Goal: Communication & Community: Participate in discussion

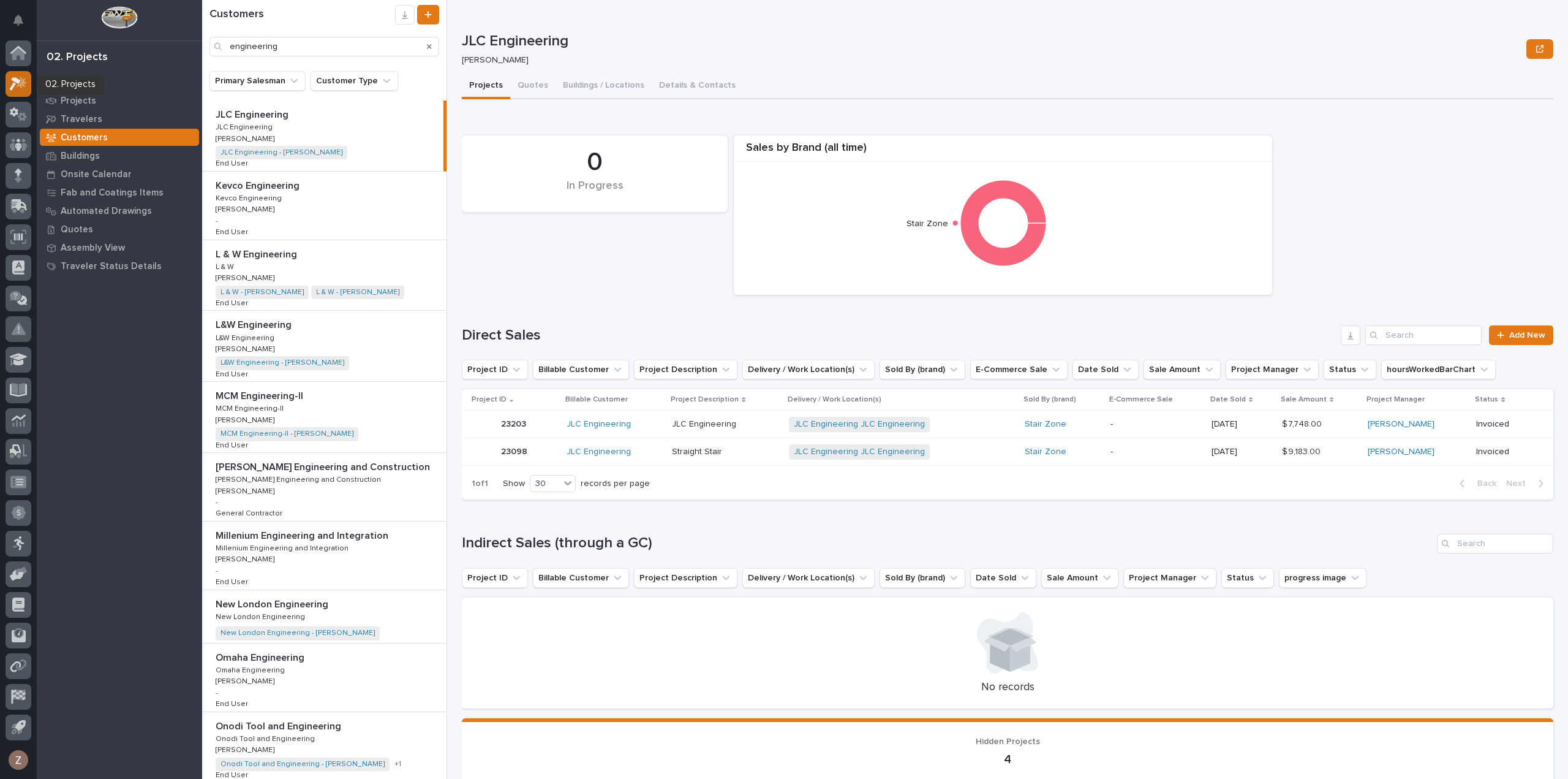
click at [15, 81] on icon at bounding box center [14, 84] width 11 height 14
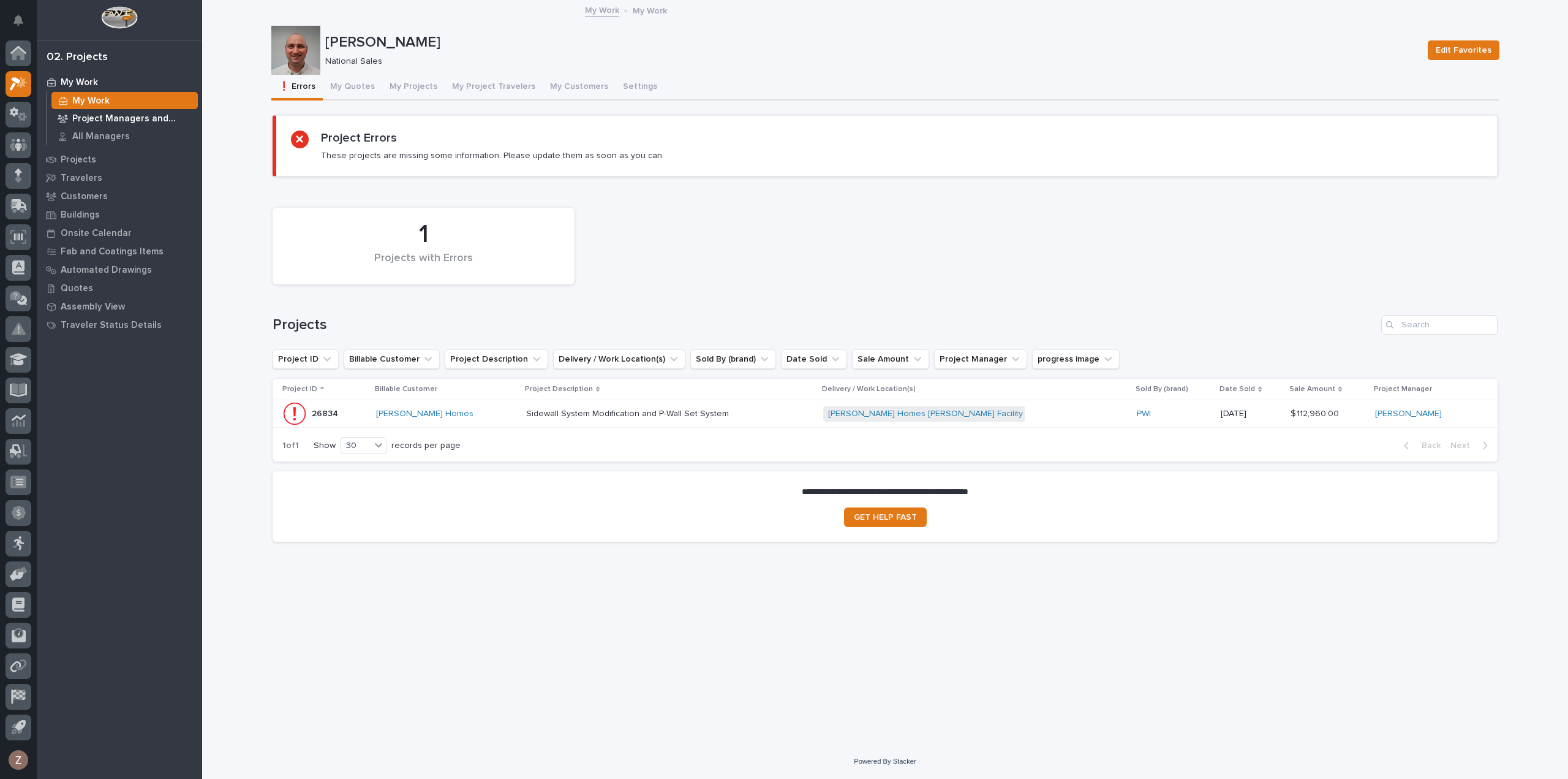
click at [114, 113] on p "Project Managers and Engineers" at bounding box center [132, 118] width 121 height 11
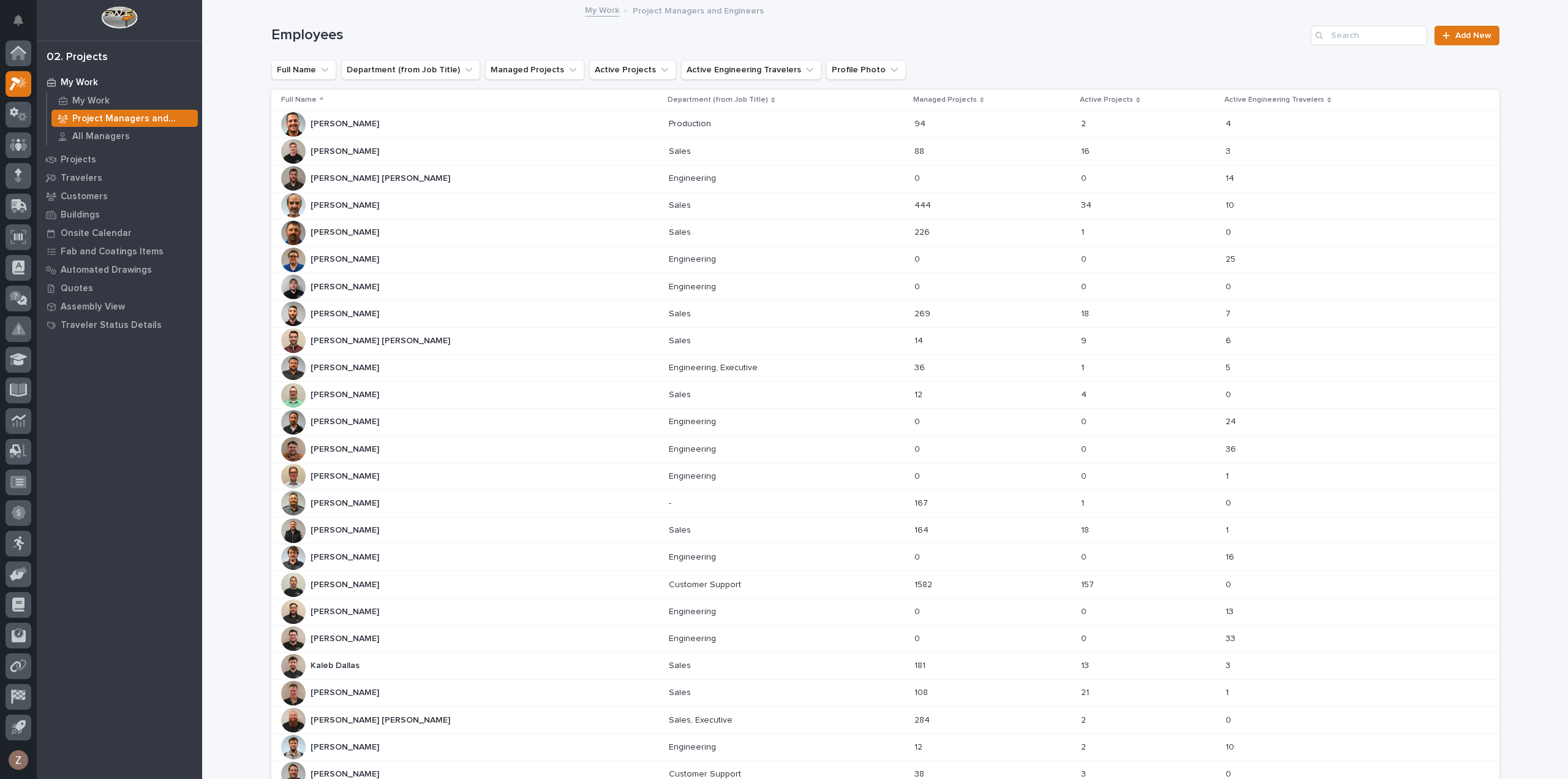
click at [399, 390] on div "[PERSON_NAME] [PERSON_NAME]" at bounding box center [470, 395] width 378 height 24
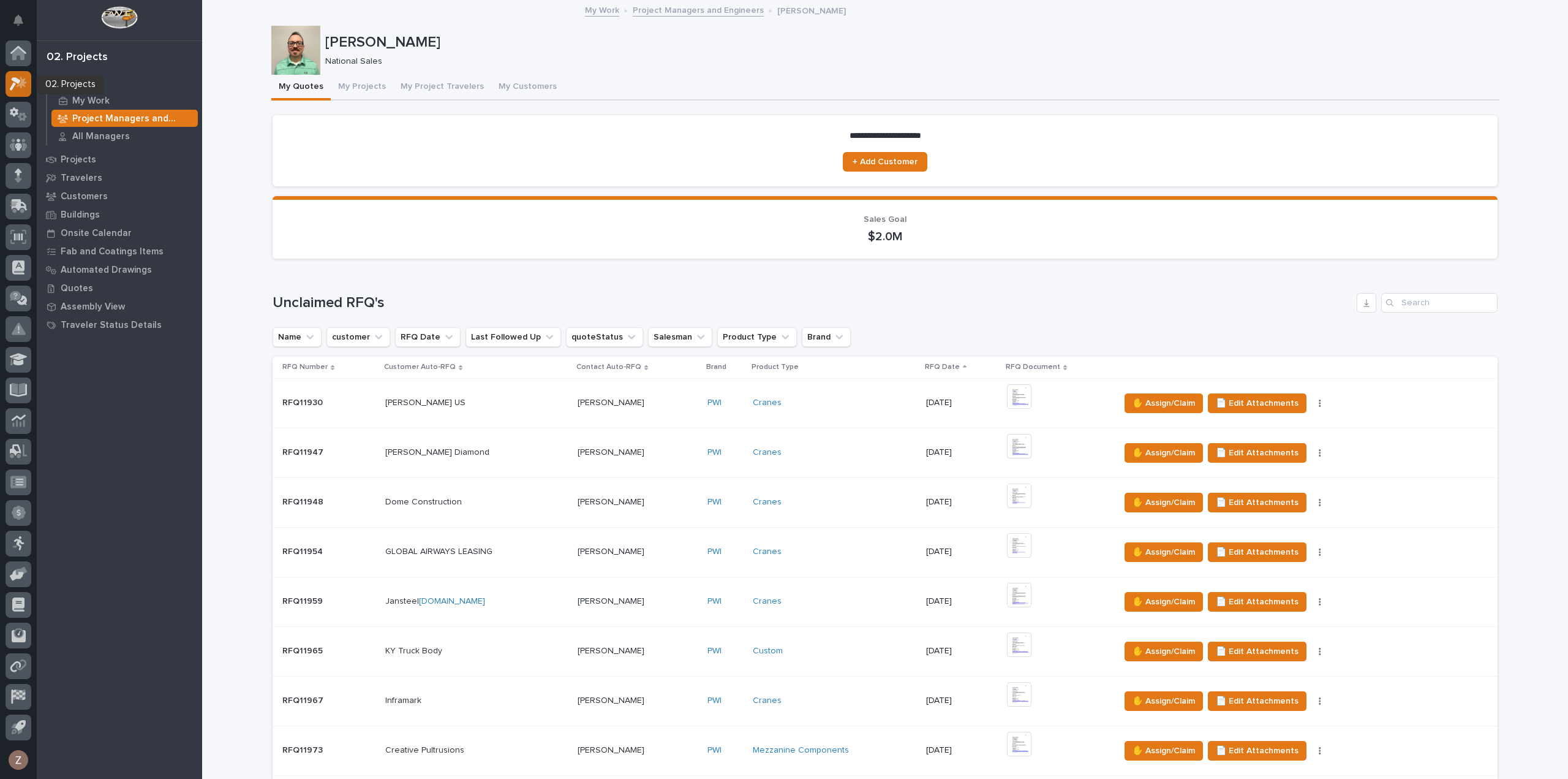
click at [19, 90] on icon at bounding box center [18, 83] width 17 height 14
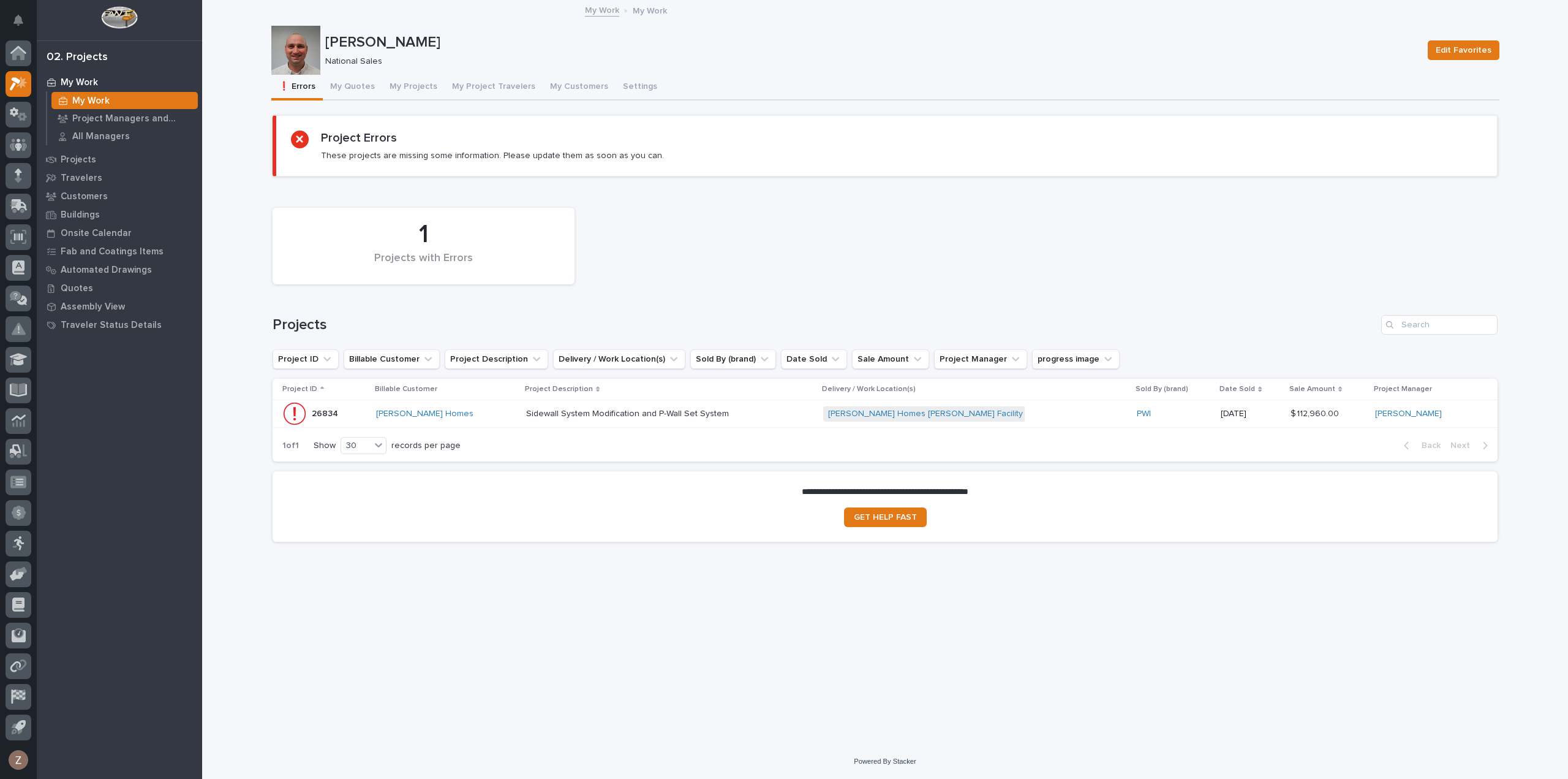
click at [753, 408] on div "Sidewall System Modification and P-Wall Set System Sidewall System Modification…" at bounding box center [670, 413] width 288 height 20
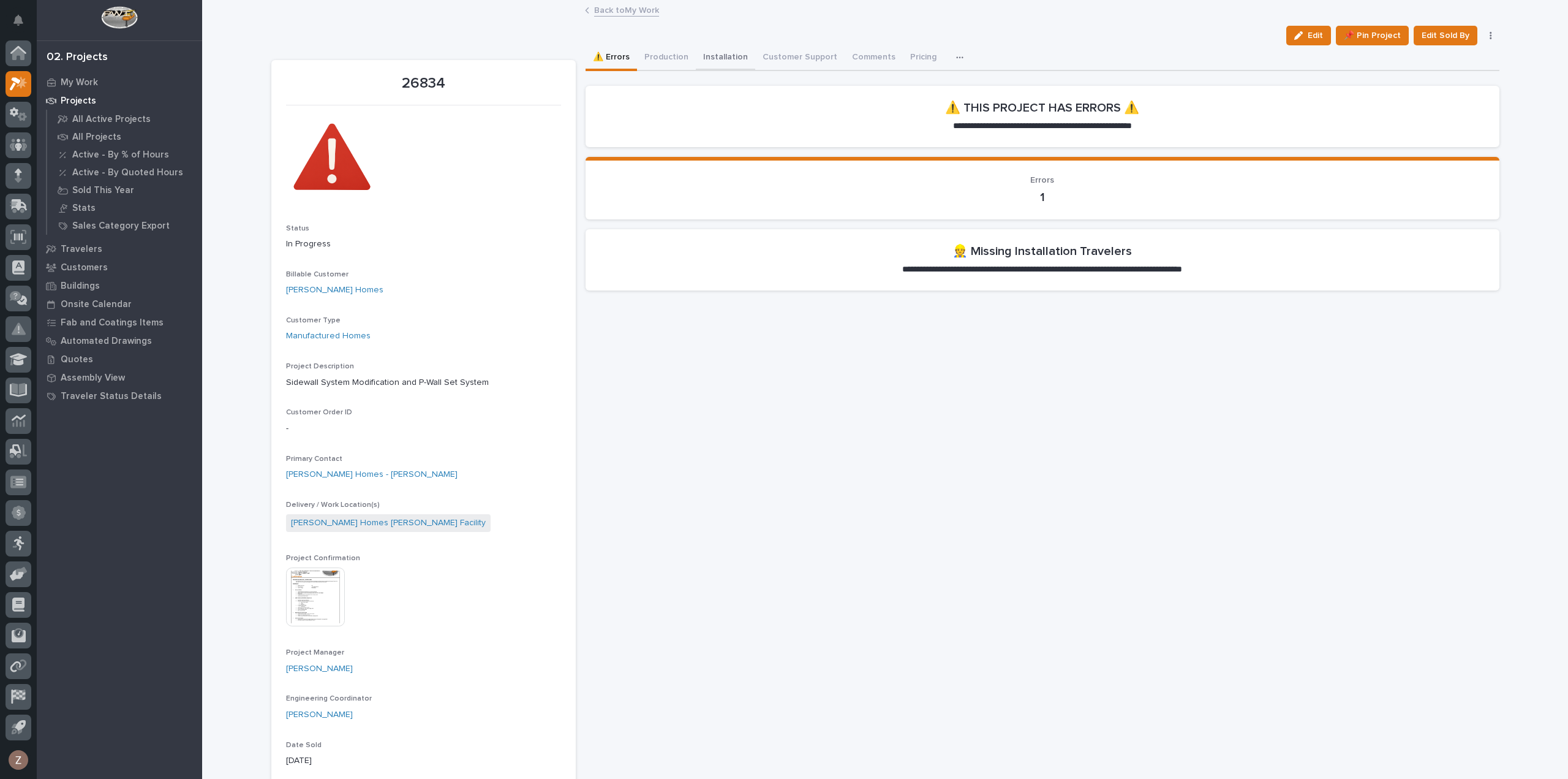
click at [733, 58] on button "Installation" at bounding box center [726, 58] width 60 height 26
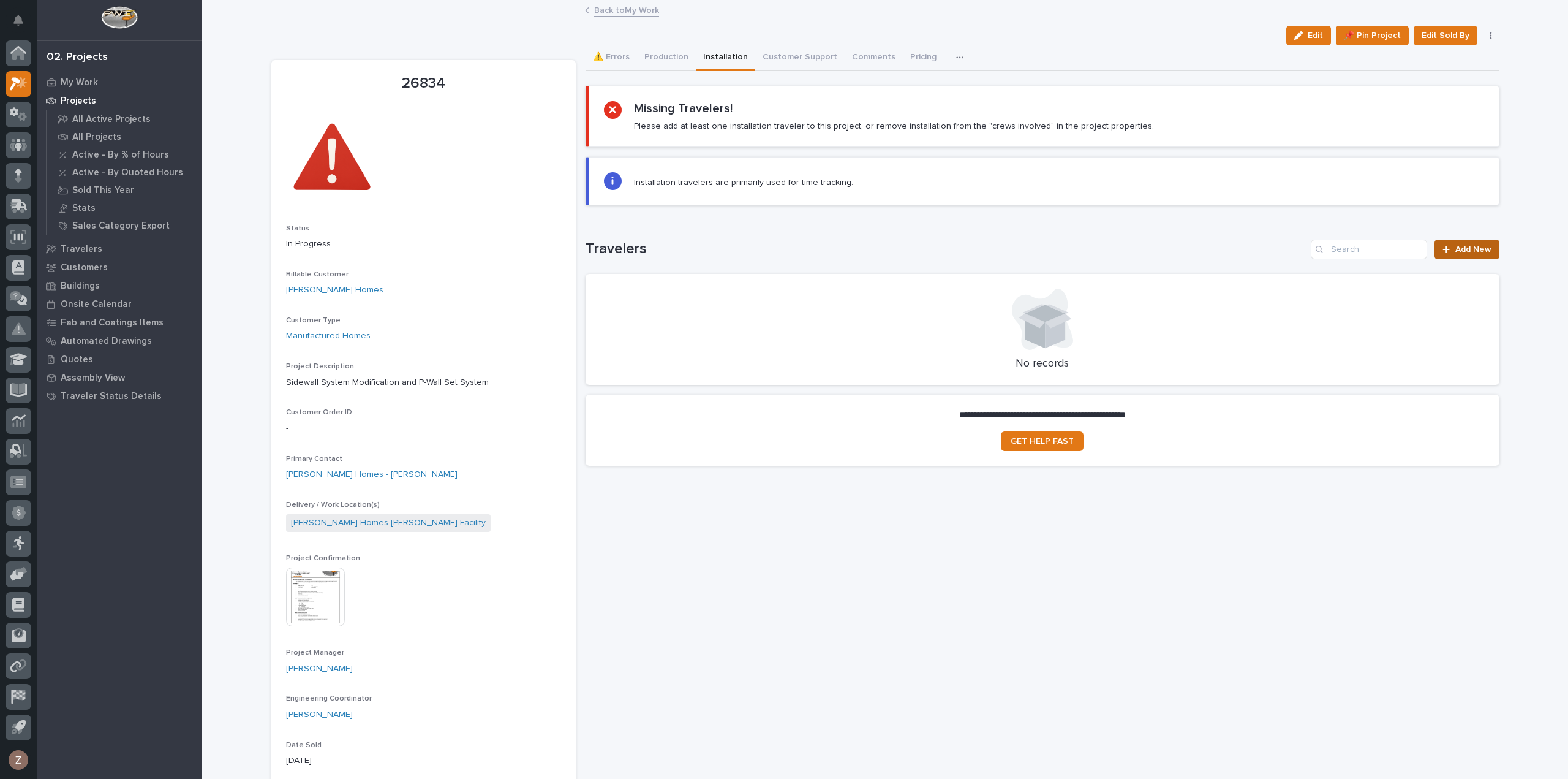
click at [1444, 242] on link "Add New" at bounding box center [1467, 249] width 65 height 19
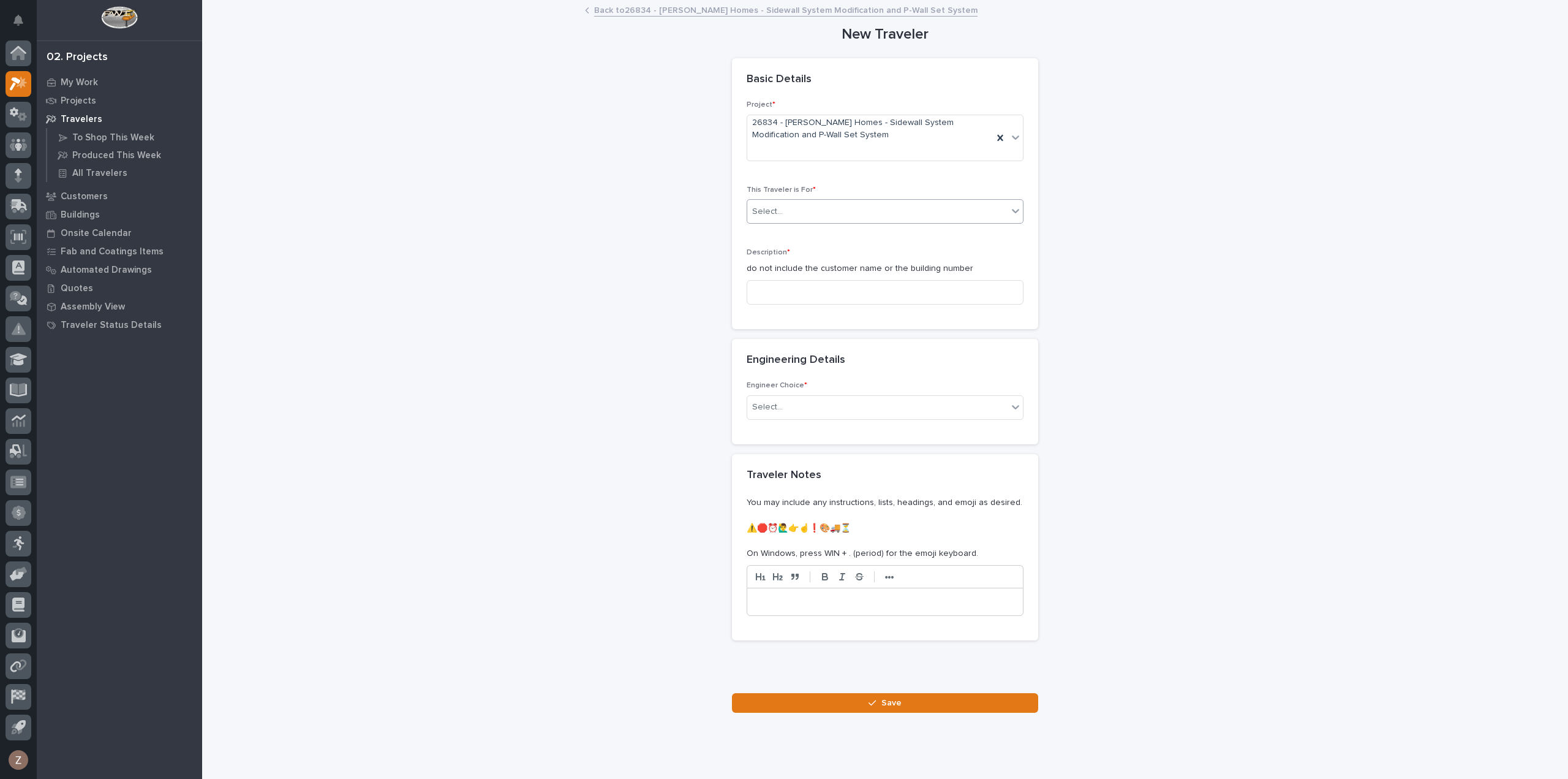
click at [867, 202] on div "Select..." at bounding box center [877, 211] width 261 height 20
click at [821, 255] on div "Installation" at bounding box center [880, 256] width 276 height 21
click at [813, 295] on input at bounding box center [885, 292] width 277 height 24
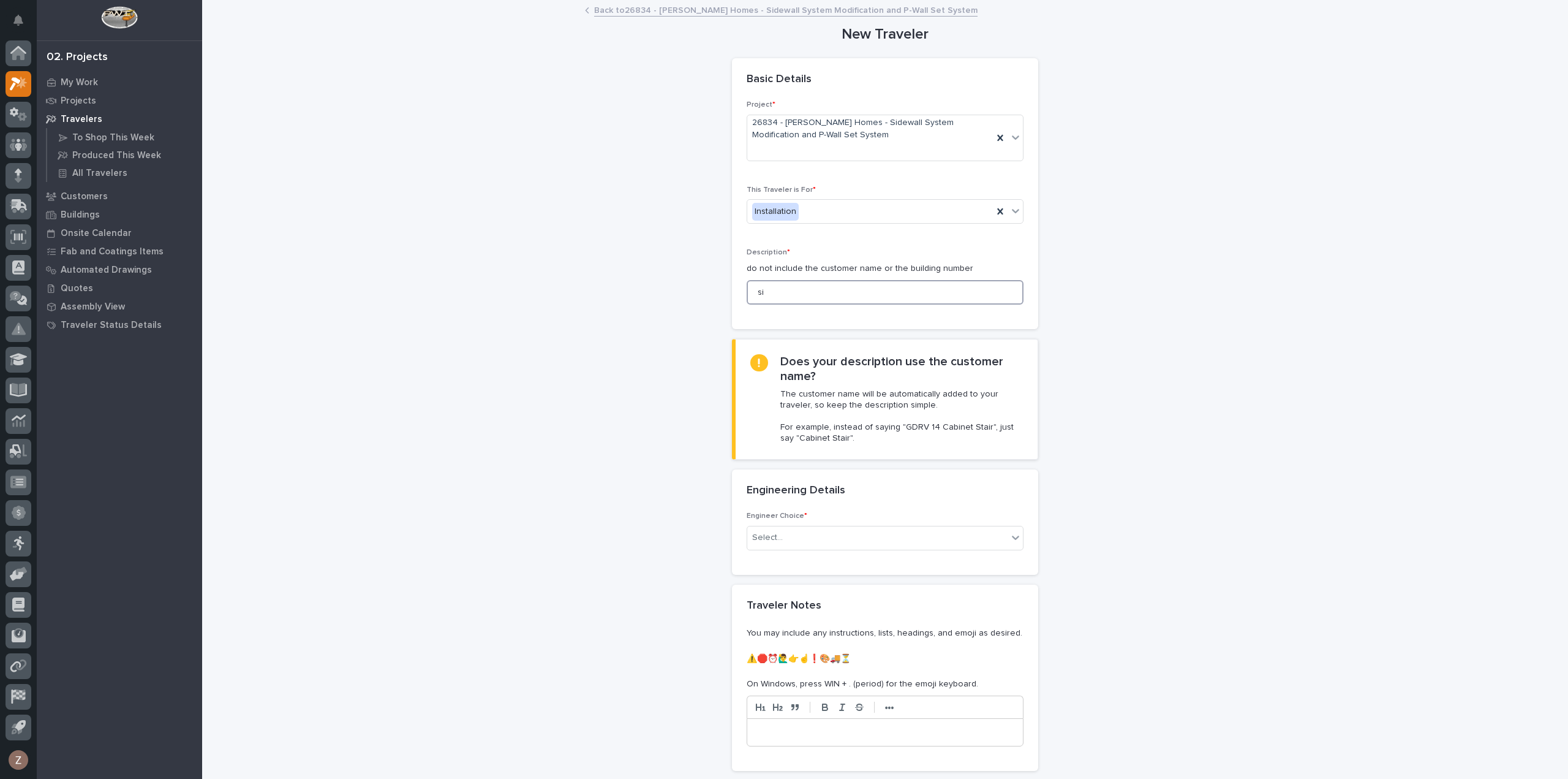
type input "s"
type input "Sidewall System Modification and P-Wall Set System"
click at [865, 529] on div "Select..." at bounding box center [877, 538] width 261 height 20
click at [841, 598] on div "I know who will draw this" at bounding box center [880, 602] width 276 height 21
click at [808, 624] on div "(from project)" at bounding box center [869, 623] width 246 height 20
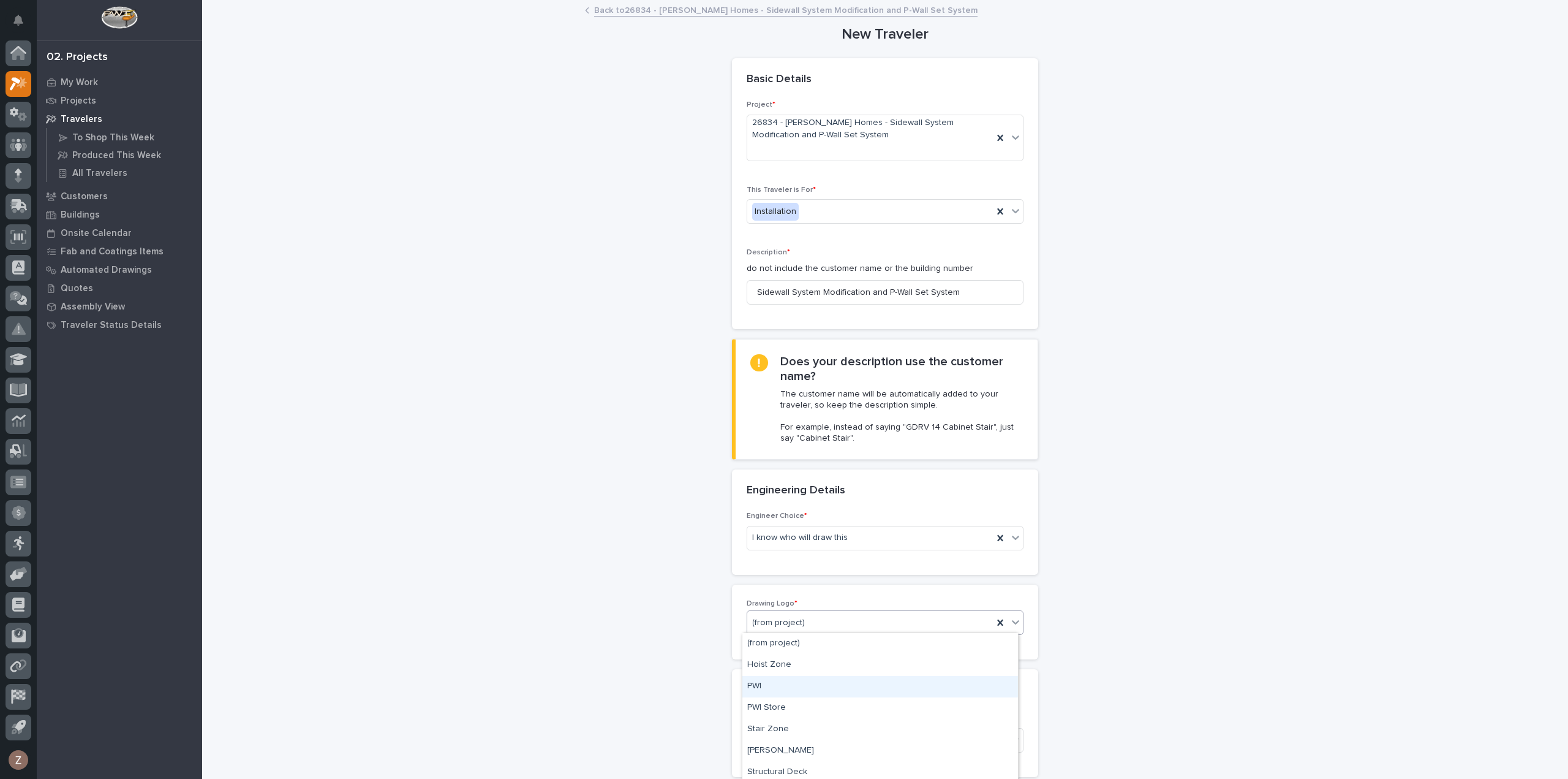
click at [778, 687] on div "PWI" at bounding box center [880, 686] width 276 height 21
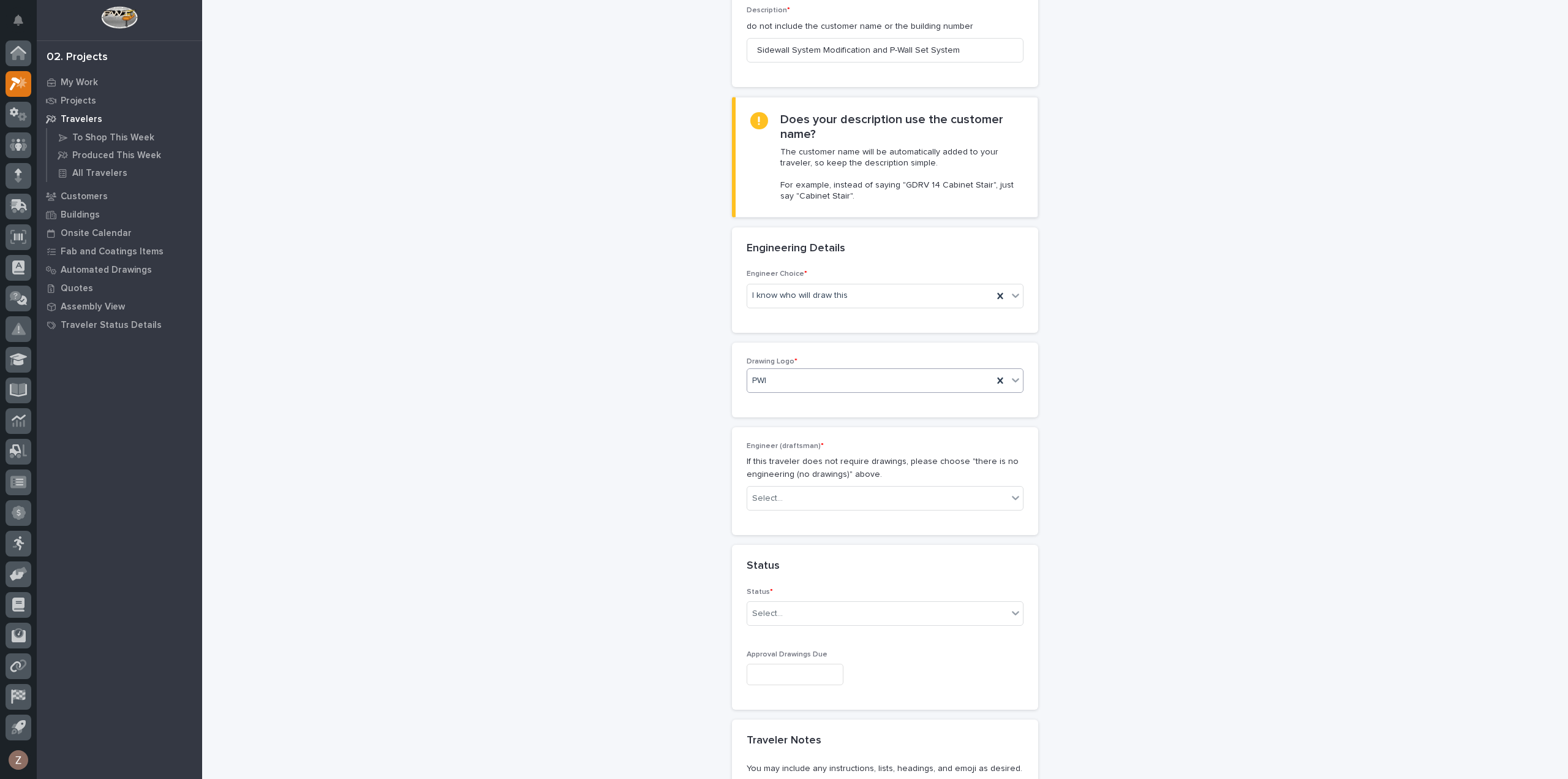
scroll to position [306, 0]
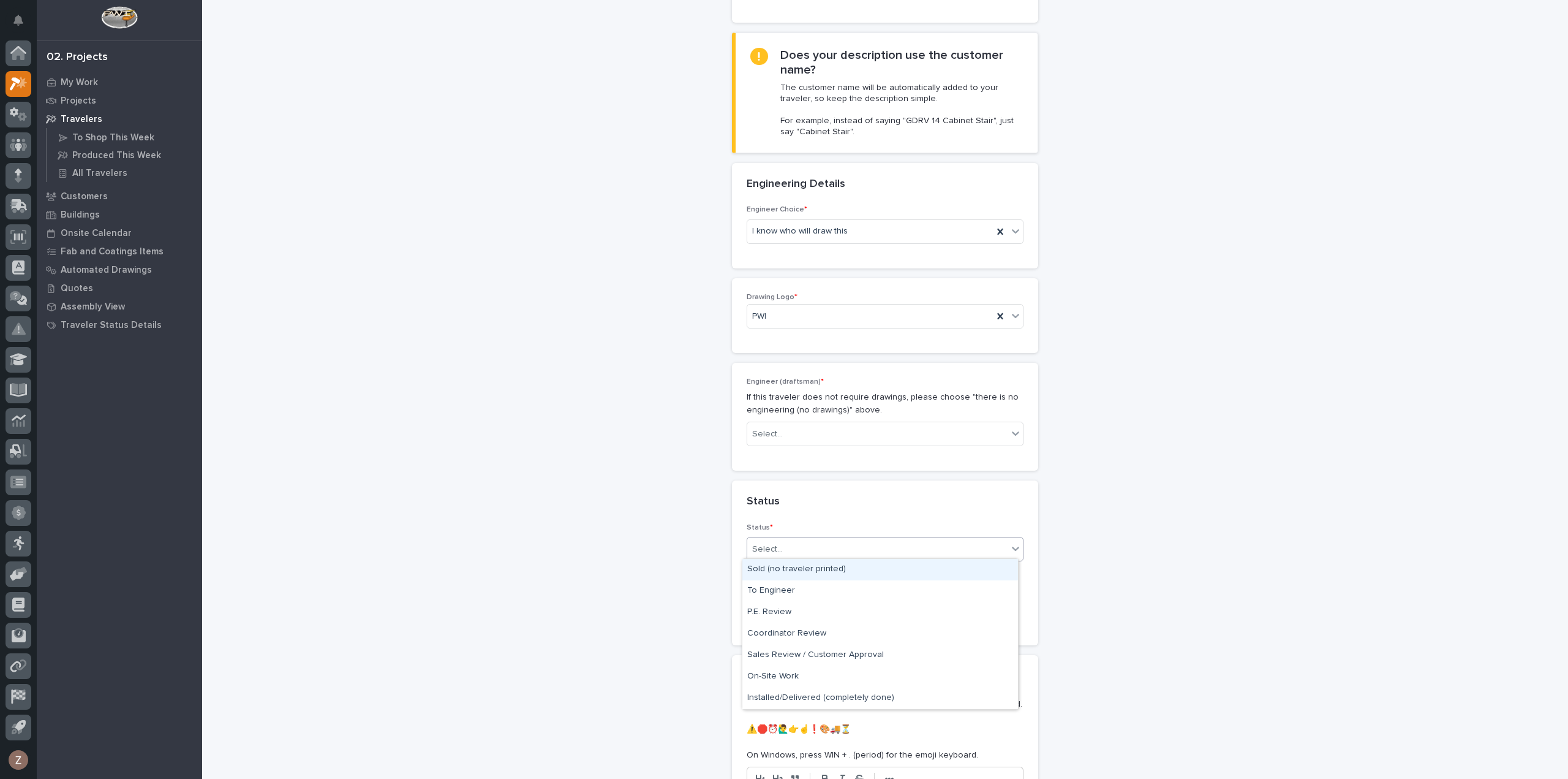
click at [785, 551] on div "Select..." at bounding box center [877, 549] width 261 height 20
click at [795, 576] on div "Sold (no traveler printed)" at bounding box center [880, 570] width 276 height 21
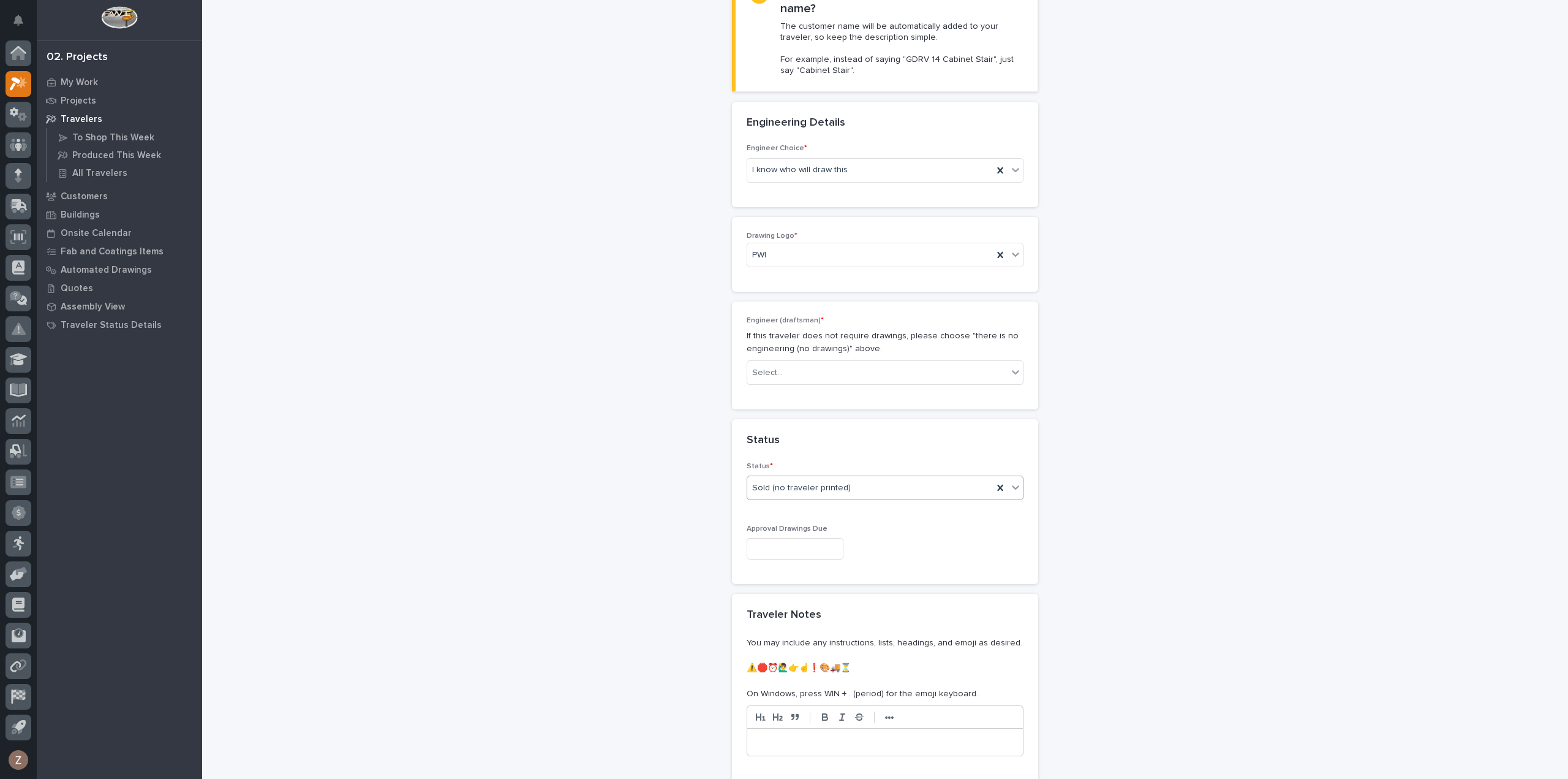
scroll to position [533, 0]
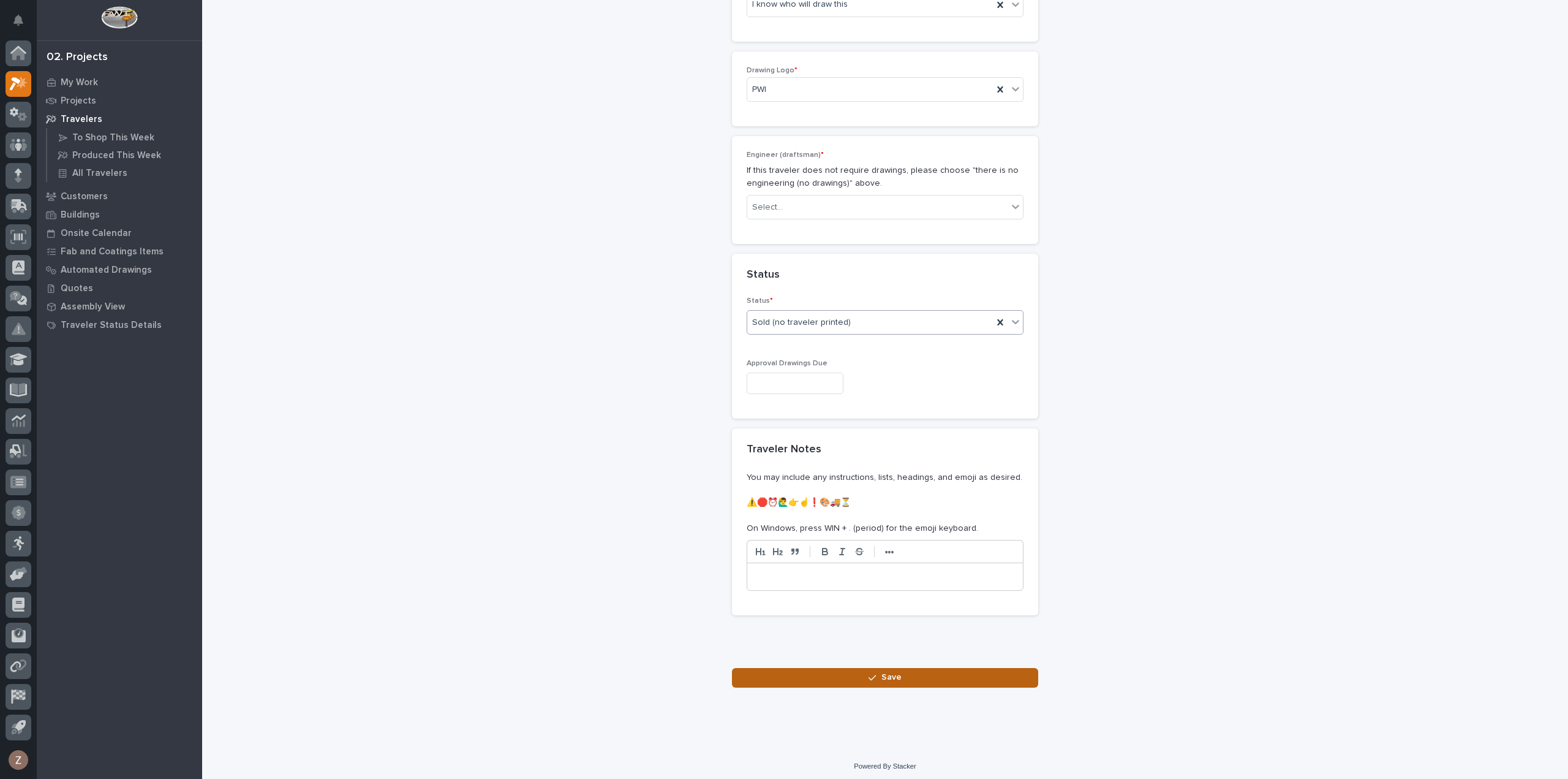
click at [885, 673] on span "Save" at bounding box center [891, 677] width 20 height 11
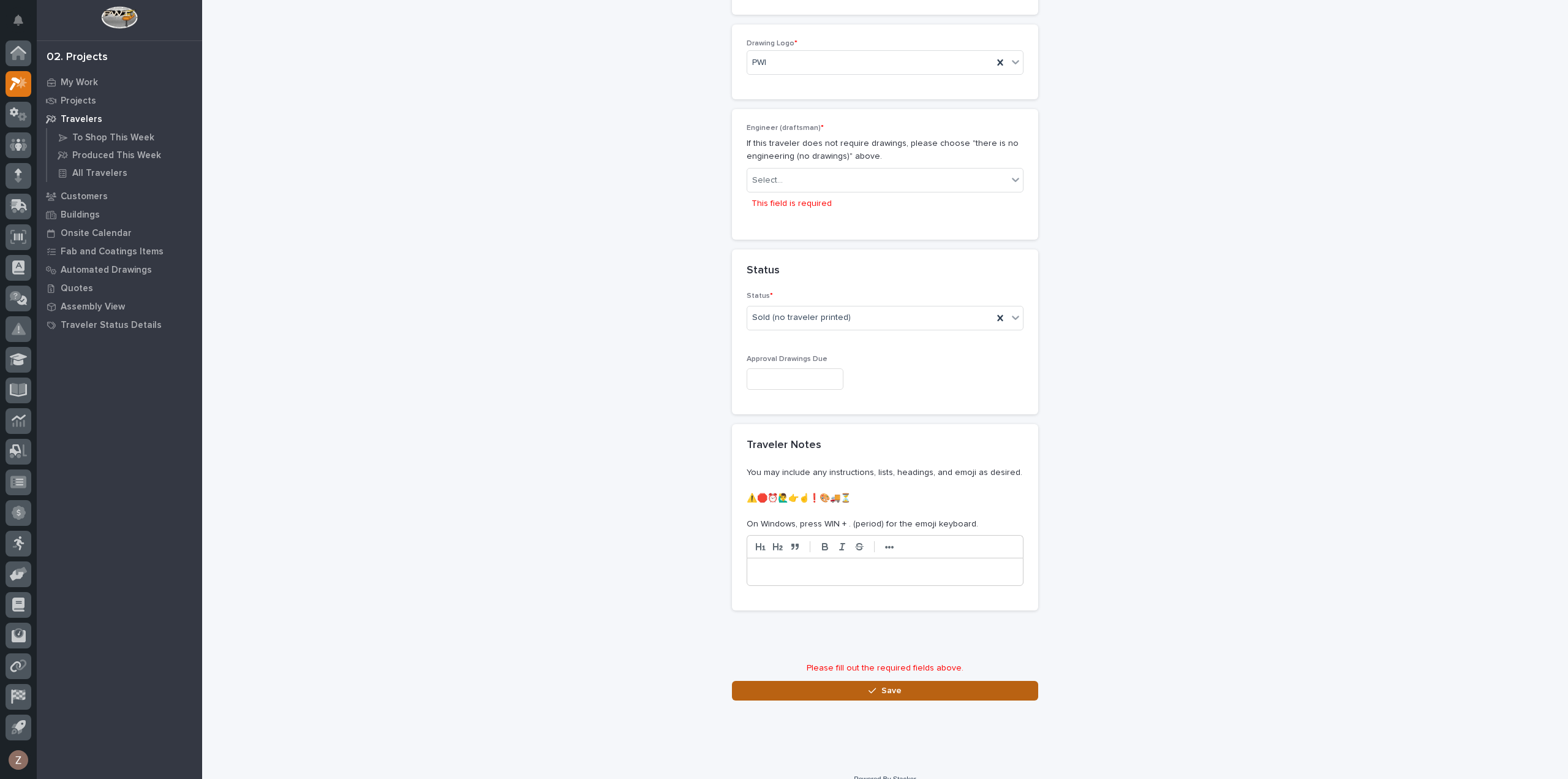
scroll to position [565, 0]
click at [764, 174] on div "Select..." at bounding box center [768, 176] width 31 height 13
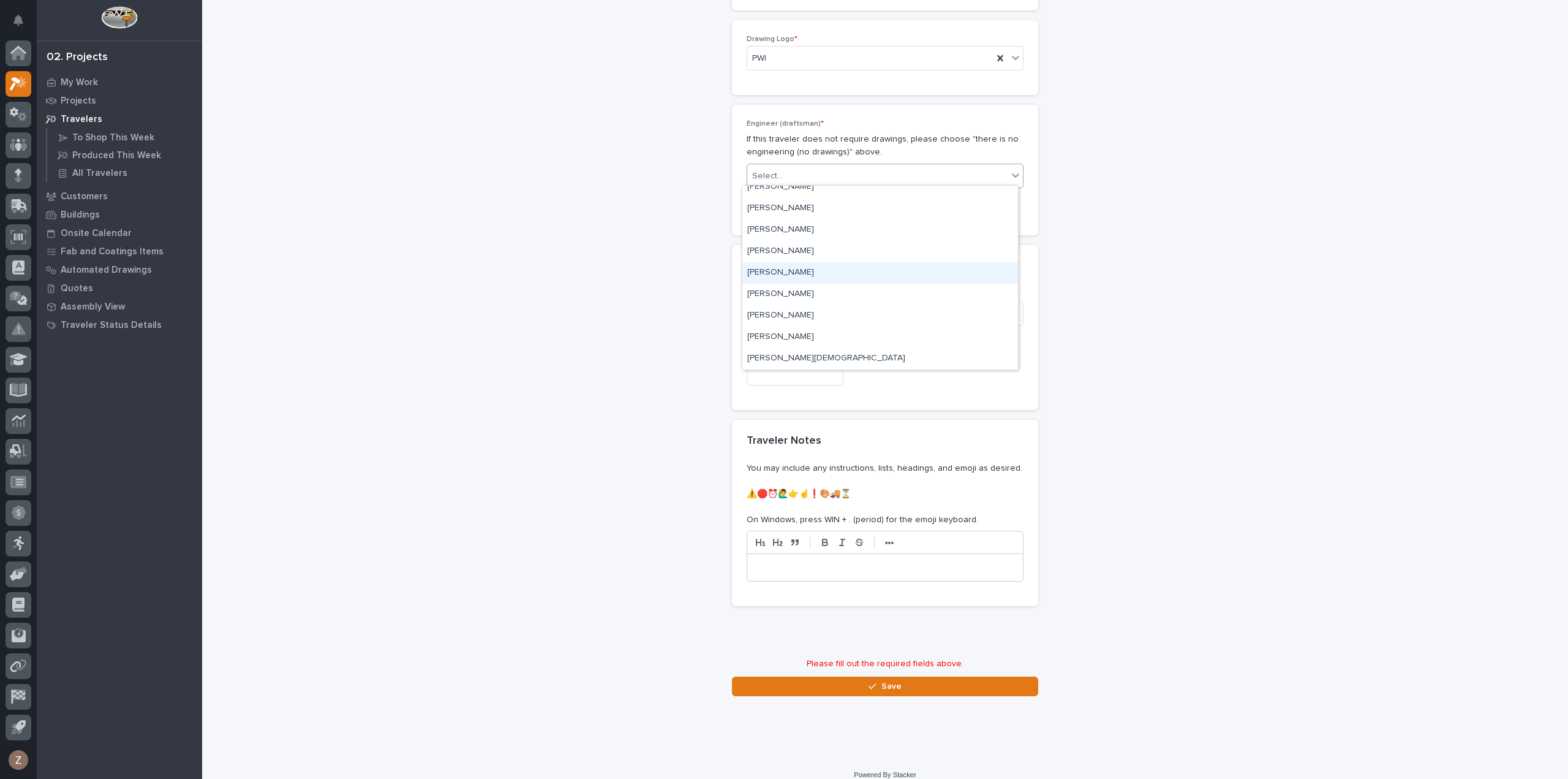
scroll to position [637, 0]
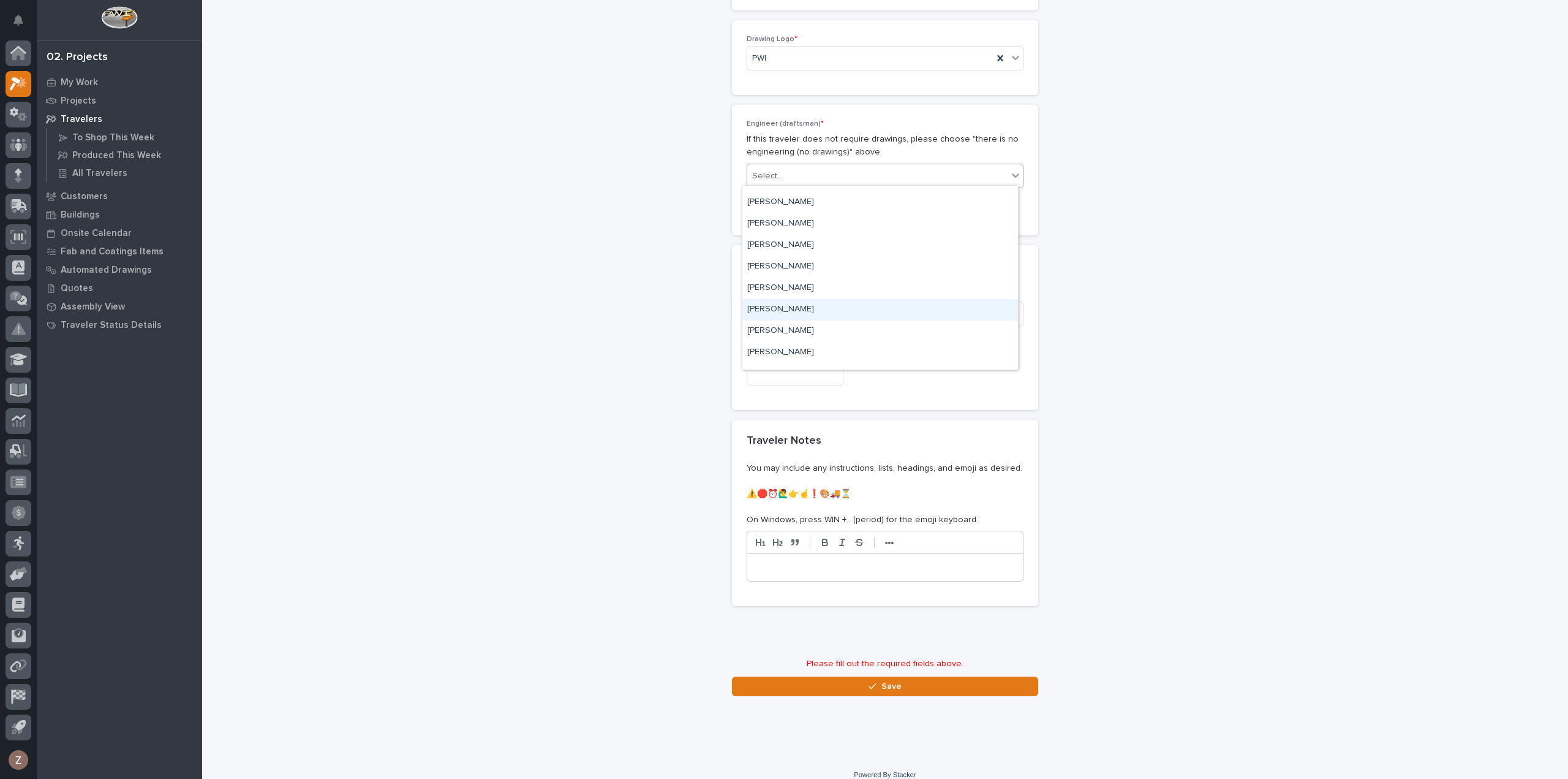
click at [813, 304] on div "[PERSON_NAME]" at bounding box center [880, 310] width 276 height 21
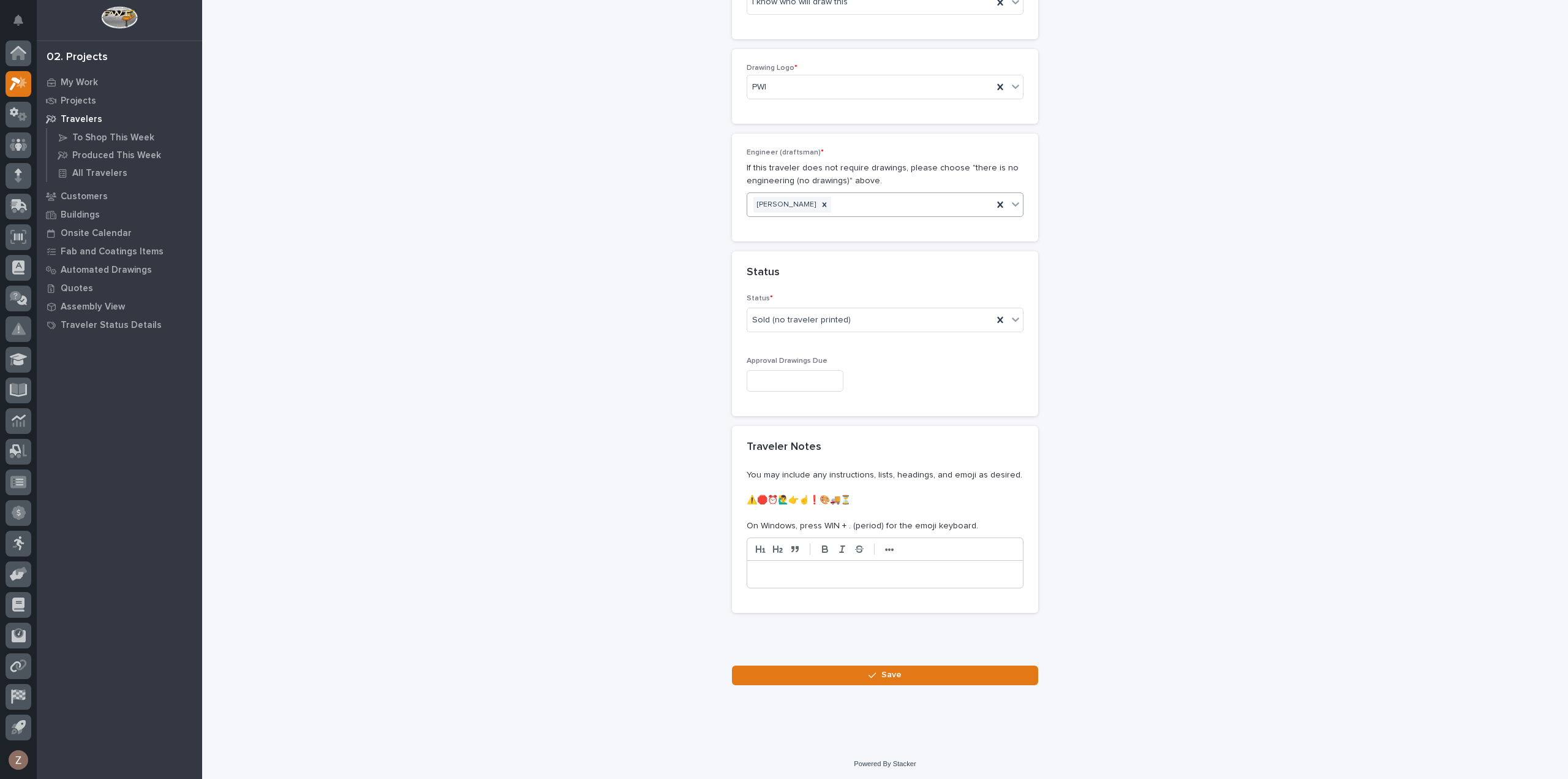
scroll to position [533, 0]
click at [906, 676] on button "Save" at bounding box center [885, 678] width 306 height 19
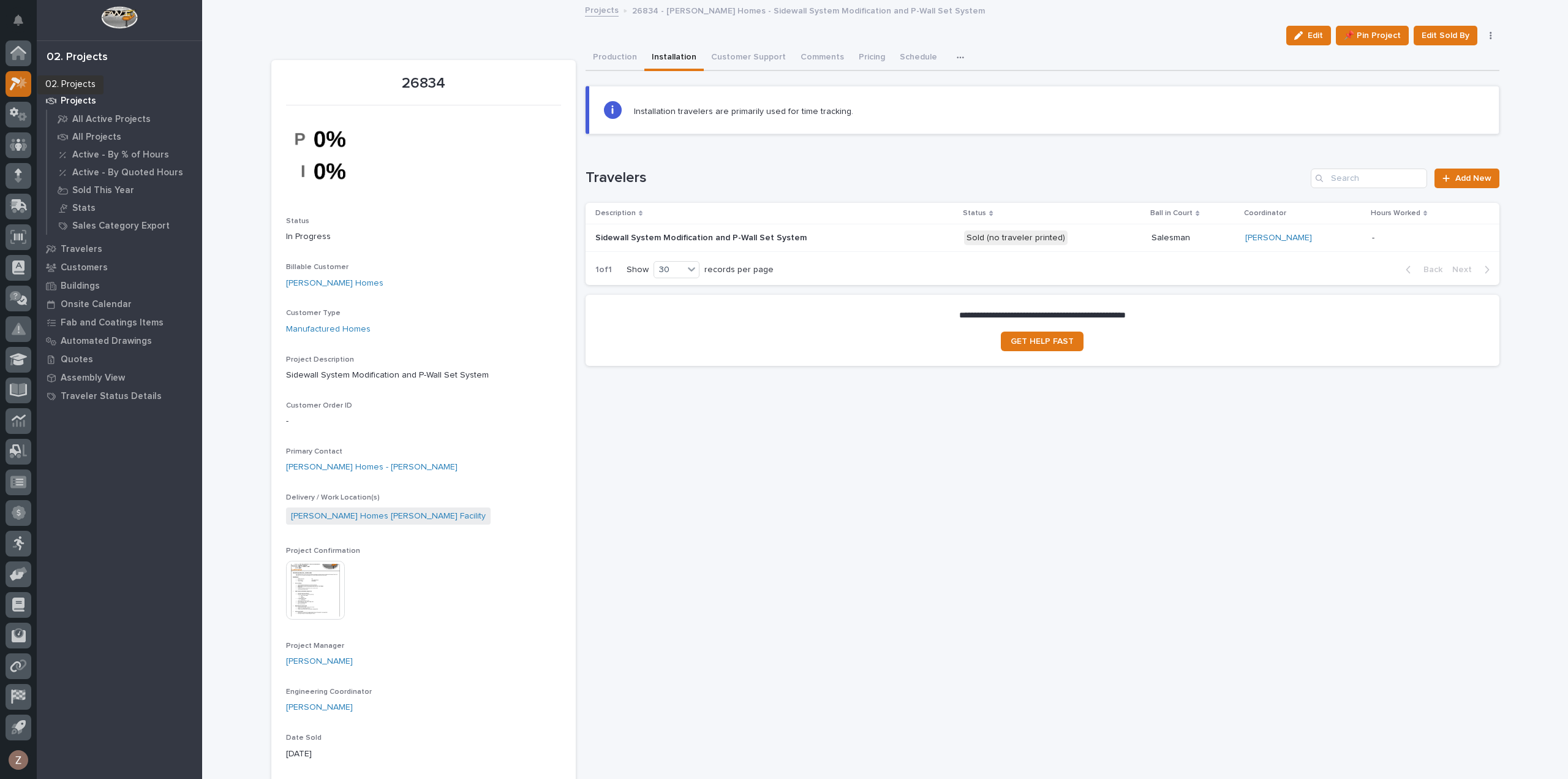
click at [14, 84] on icon at bounding box center [14, 84] width 11 height 14
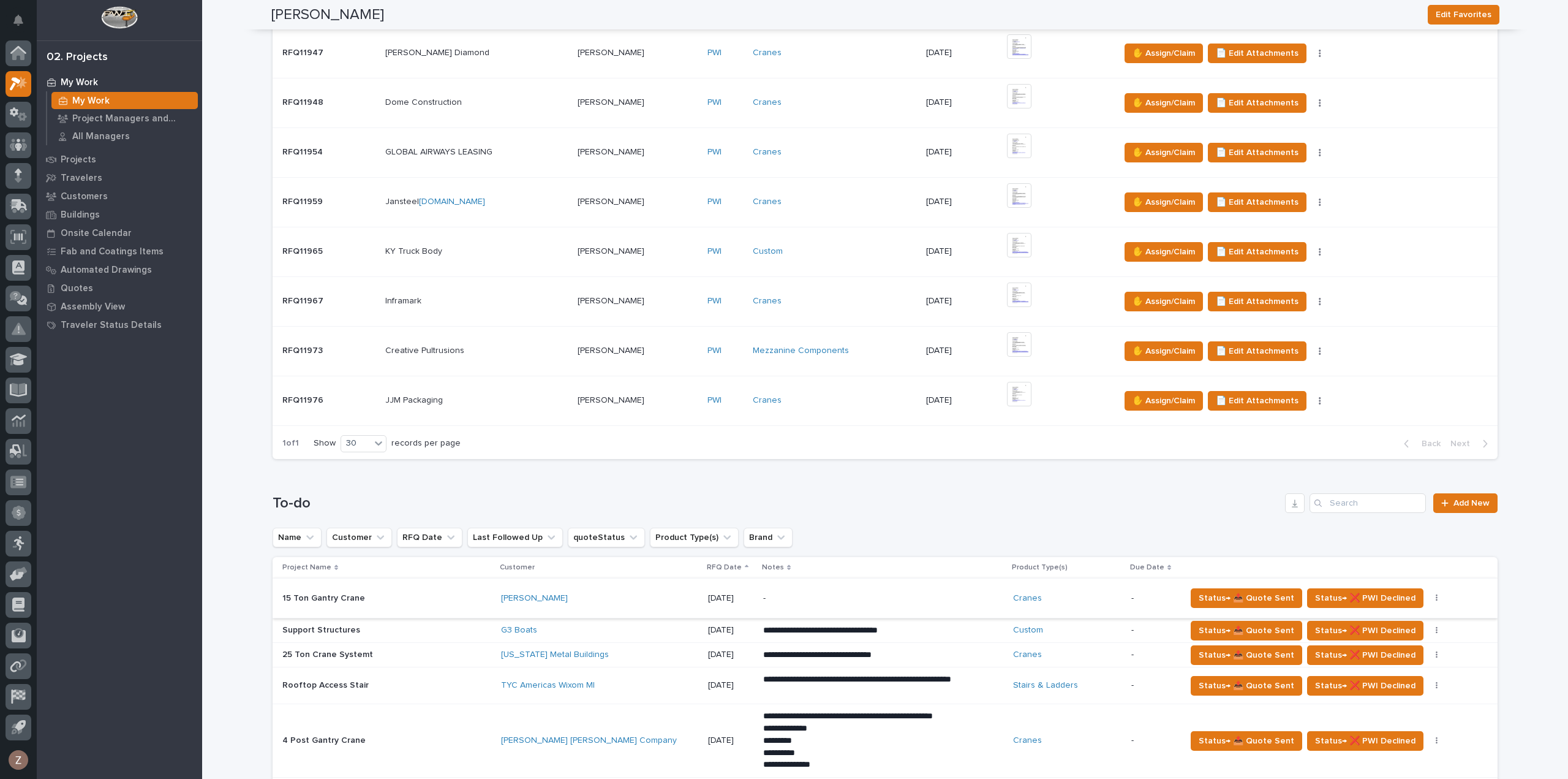
scroll to position [429, 0]
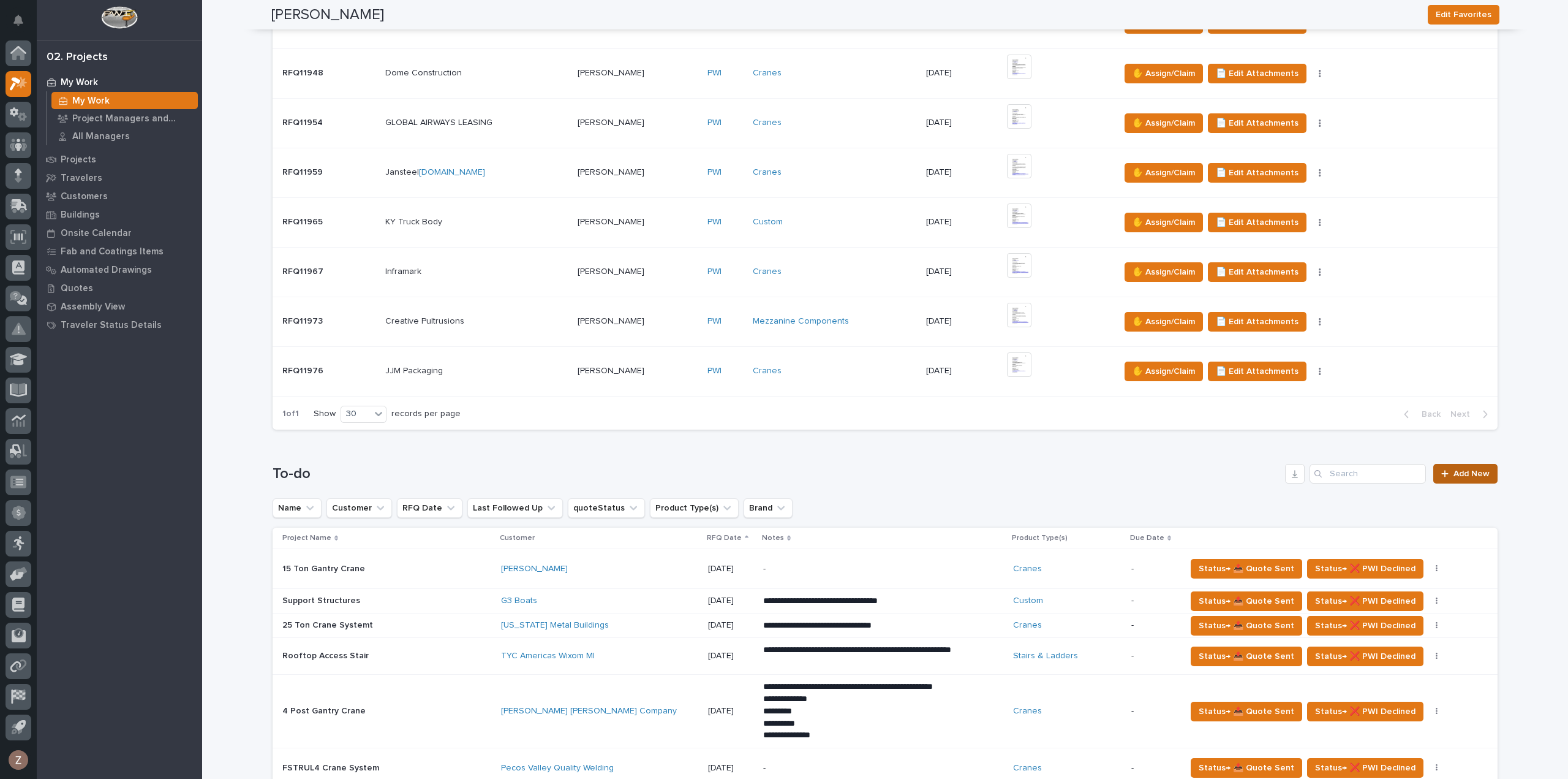
click at [1488, 467] on link "Add New" at bounding box center [1465, 474] width 65 height 19
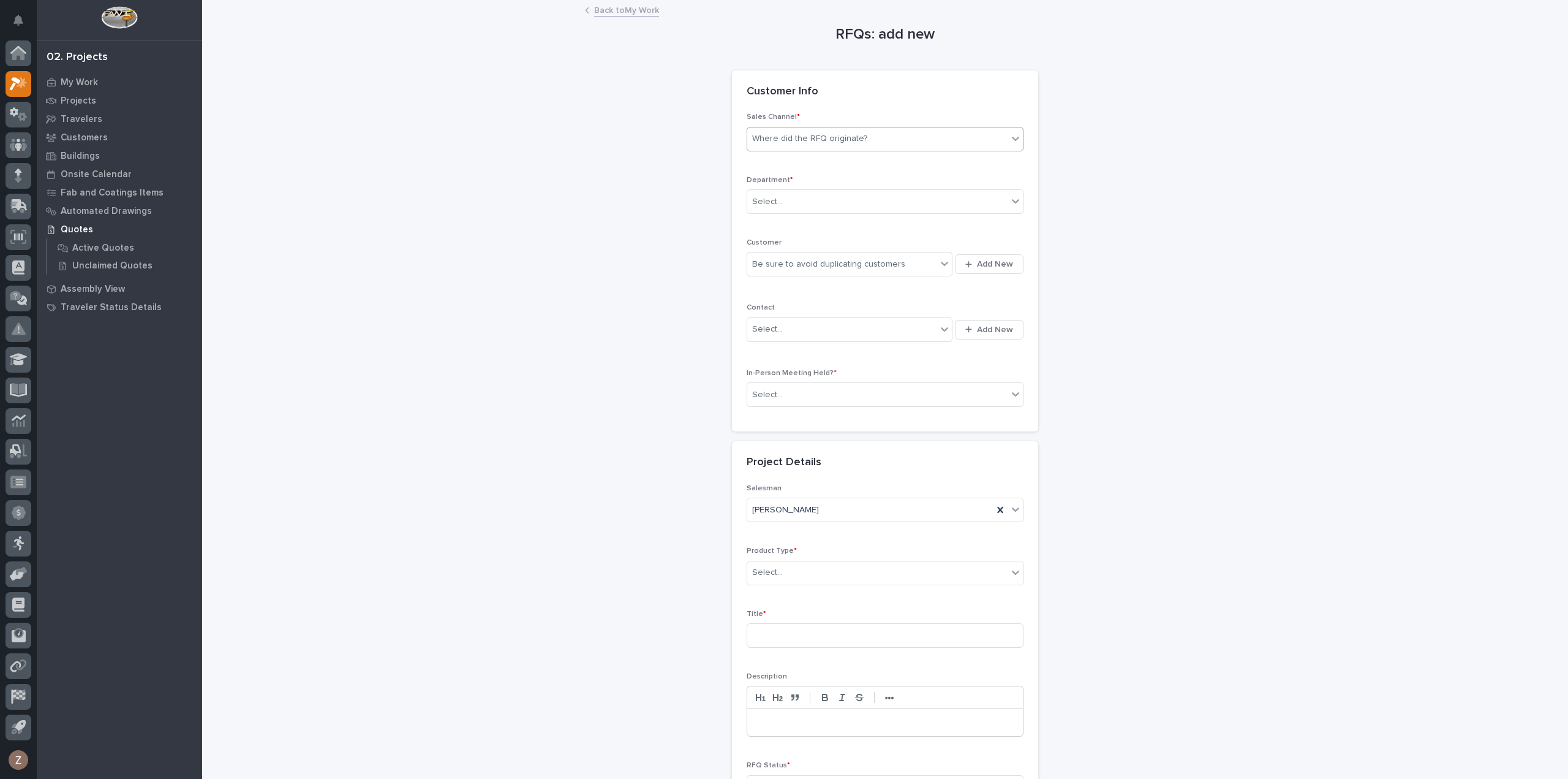
click at [856, 133] on div "Where did the RFQ originate?" at bounding box center [810, 138] width 115 height 13
click at [842, 173] on div "PWI" at bounding box center [880, 183] width 276 height 21
click at [831, 200] on div "Select..." at bounding box center [877, 202] width 261 height 20
click at [812, 223] on div "National Sales" at bounding box center [880, 224] width 276 height 21
click at [814, 265] on div "Be sure to avoid duplicating customers" at bounding box center [829, 264] width 153 height 13
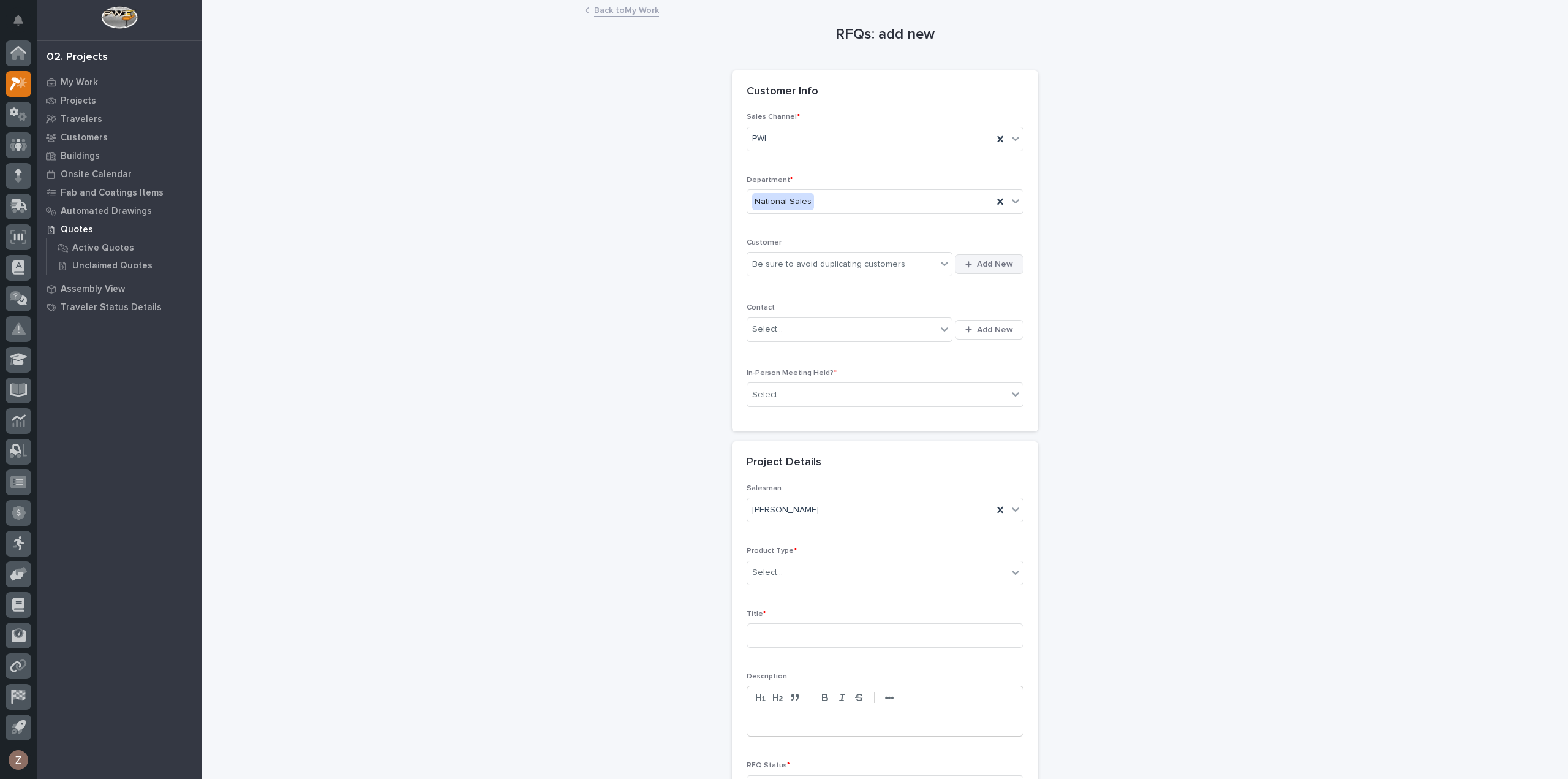
click at [985, 263] on span "Add New" at bounding box center [994, 264] width 36 height 11
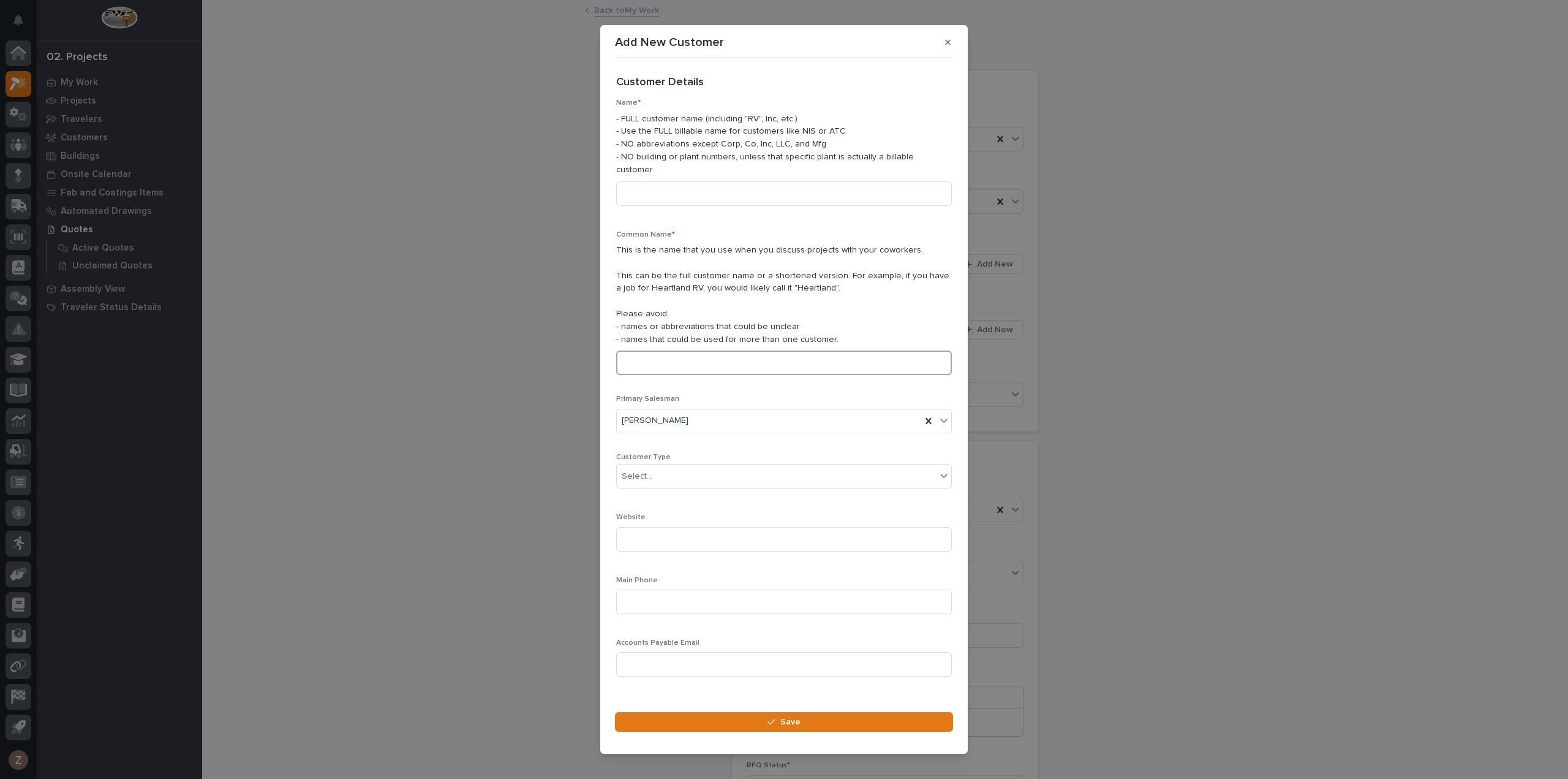
click at [721, 350] on input at bounding box center [784, 362] width 336 height 24
type input "[PERSON_NAME] Incorporated"
click at [663, 188] on input at bounding box center [784, 193] width 336 height 24
type input "[PERSON_NAME] Incorporated"
click at [695, 474] on div "Select..." at bounding box center [776, 476] width 319 height 20
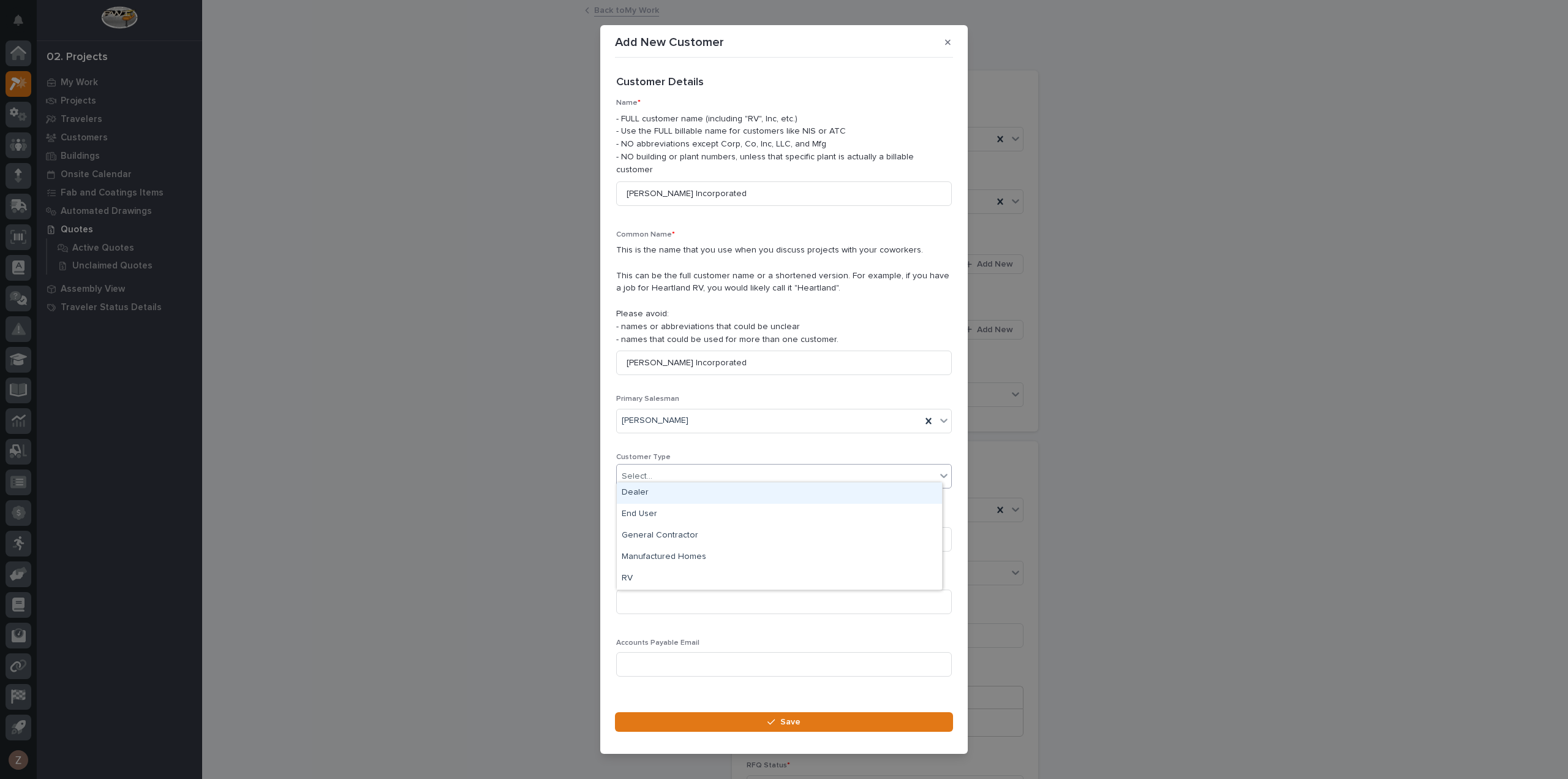
click at [739, 490] on div "Dealer" at bounding box center [779, 493] width 325 height 21
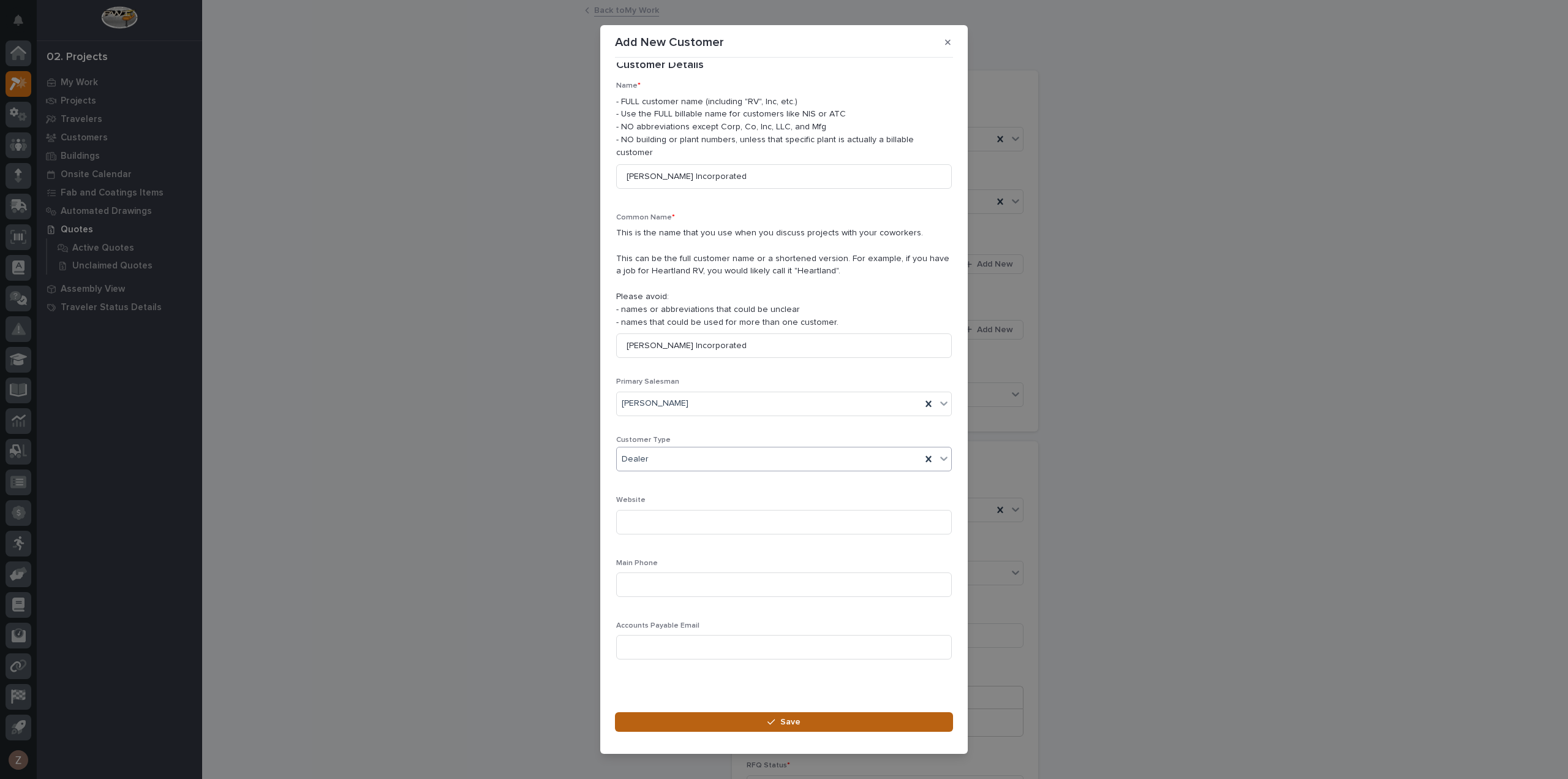
click at [773, 719] on icon "button" at bounding box center [771, 721] width 8 height 9
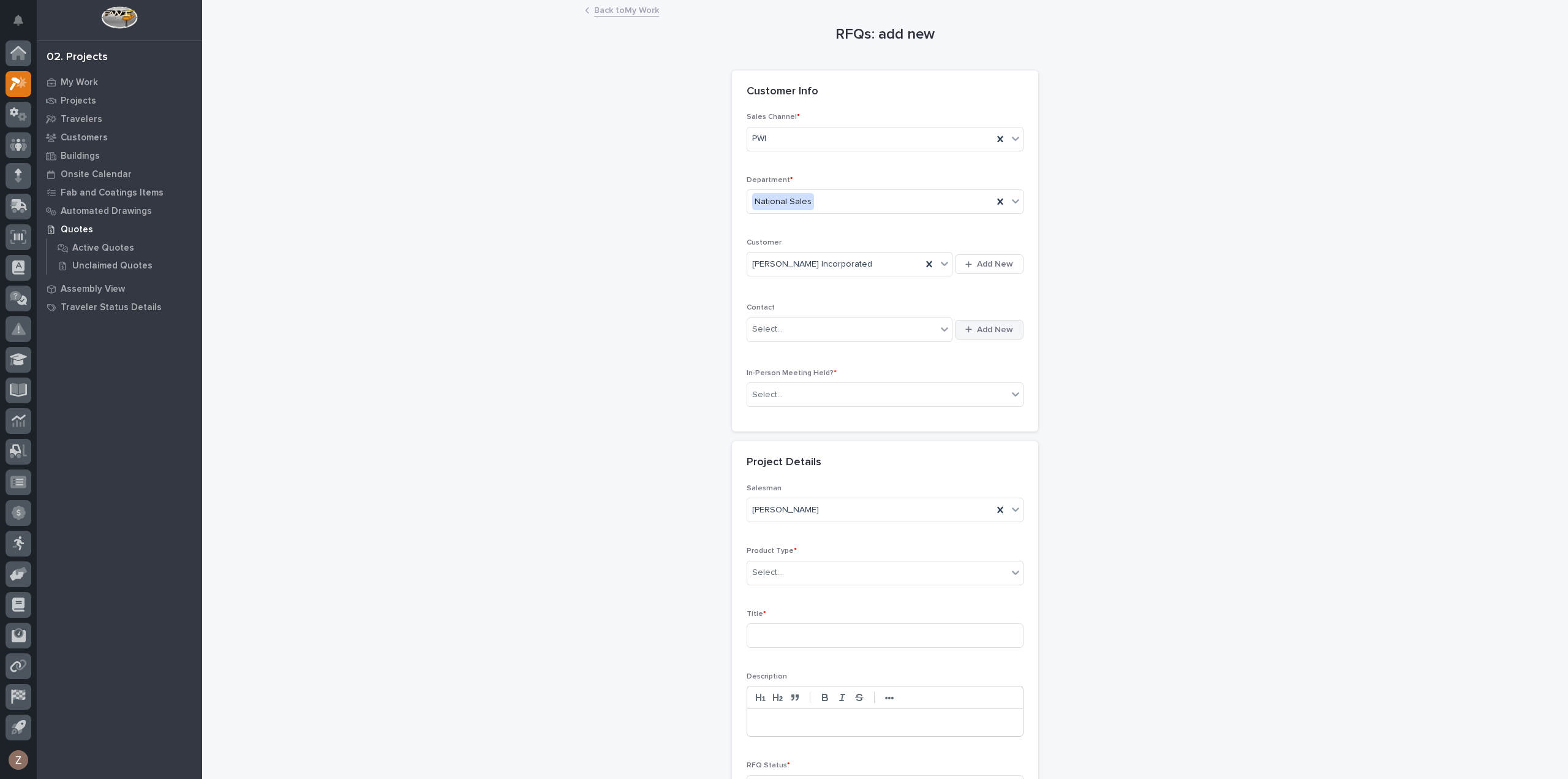
click at [977, 328] on span "Add New" at bounding box center [994, 329] width 36 height 11
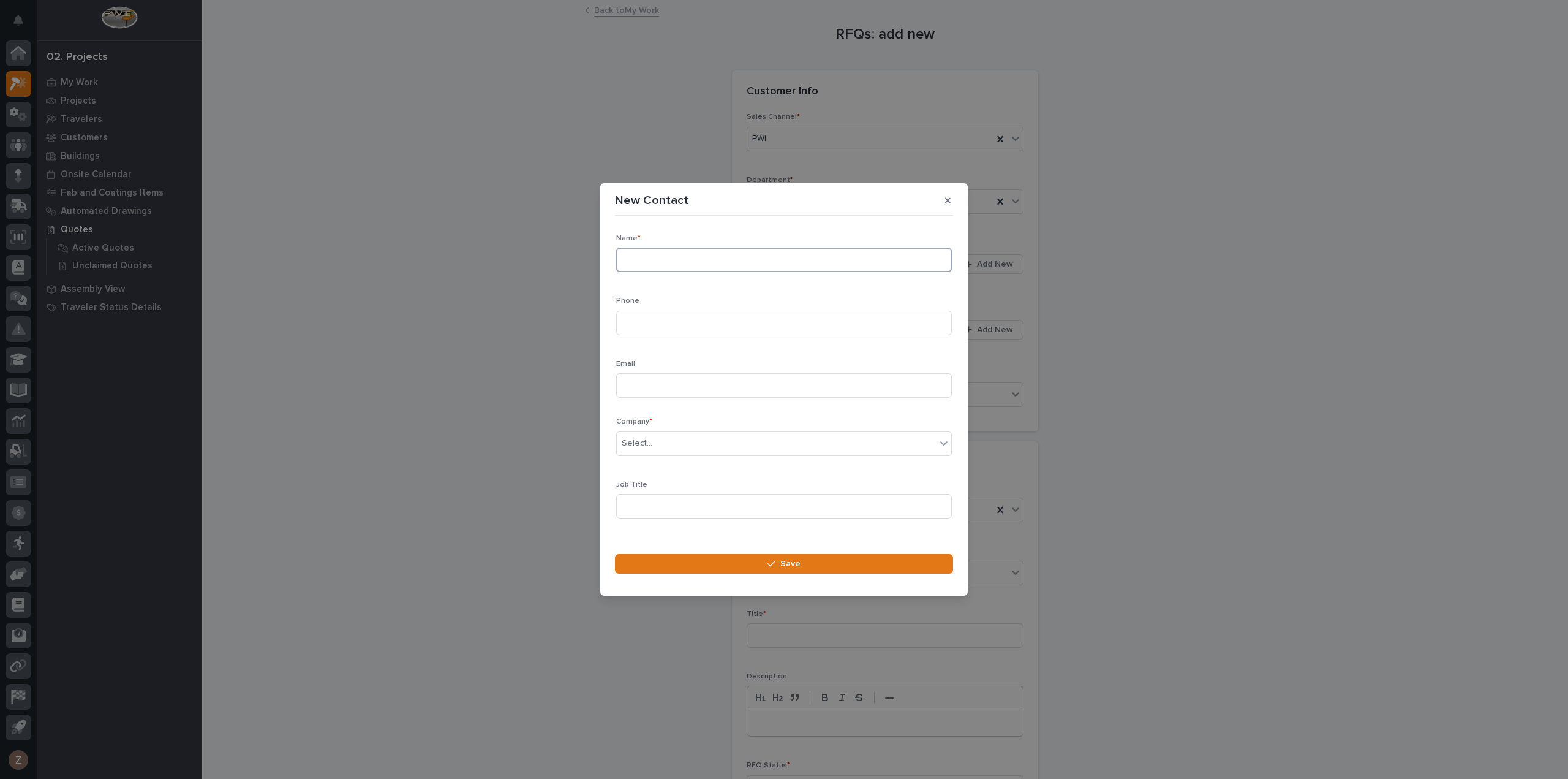
click at [685, 258] on input at bounding box center [784, 259] width 336 height 24
type input "[PERSON_NAME]"
click at [642, 318] on input at bounding box center [784, 322] width 336 height 24
paste input "[PHONE_NUMBER]"
type input "[PHONE_NUMBER]"
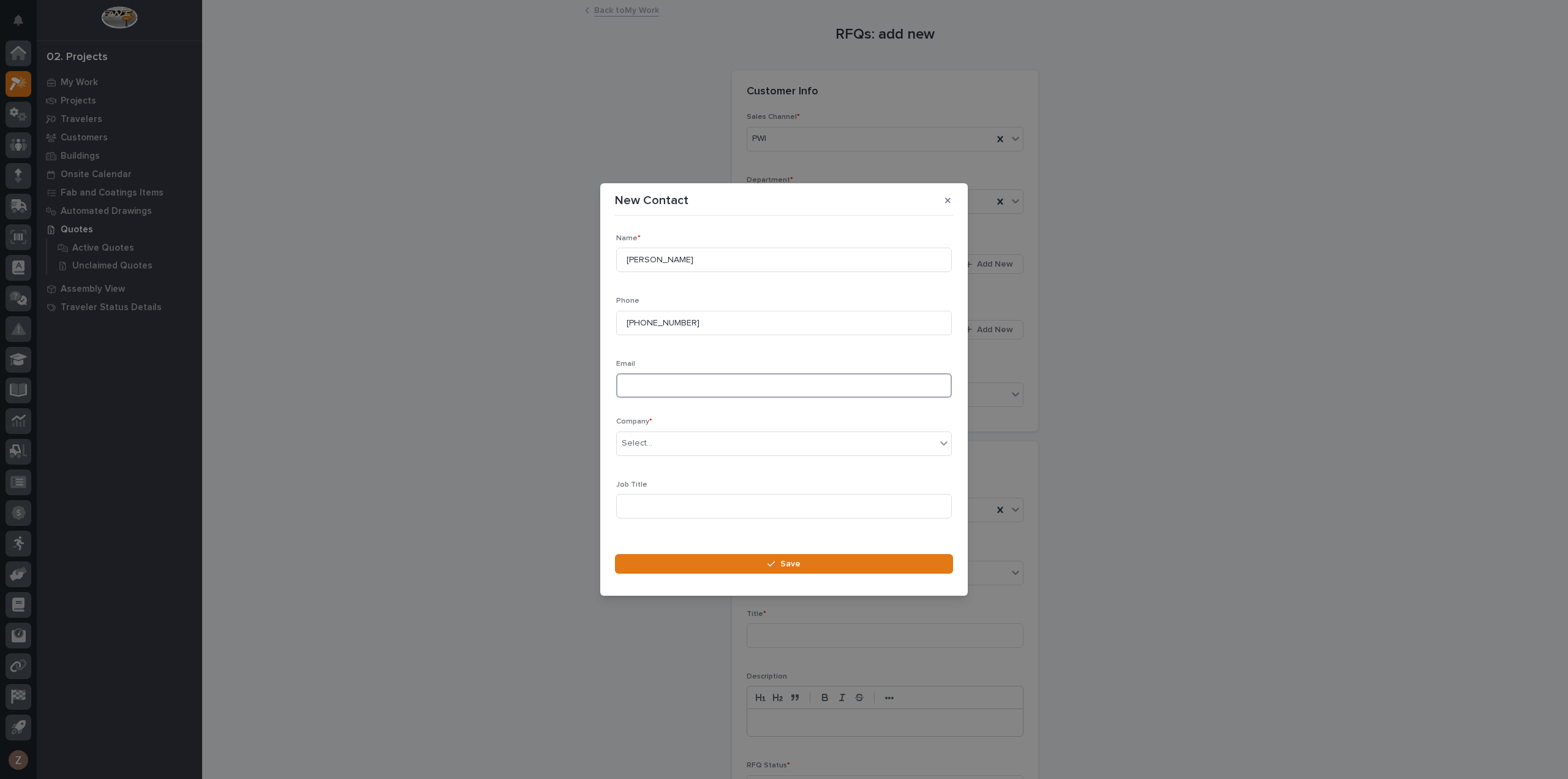
click at [648, 394] on input at bounding box center [784, 385] width 336 height 24
paste input "[PERSON_NAME][EMAIL_ADDRESS][DOMAIN_NAME]"
type input "[PERSON_NAME][EMAIL_ADDRESS][DOMAIN_NAME]"
click at [663, 457] on div "Company * Select..." at bounding box center [784, 441] width 336 height 48
click at [669, 451] on div "Select..." at bounding box center [776, 443] width 319 height 20
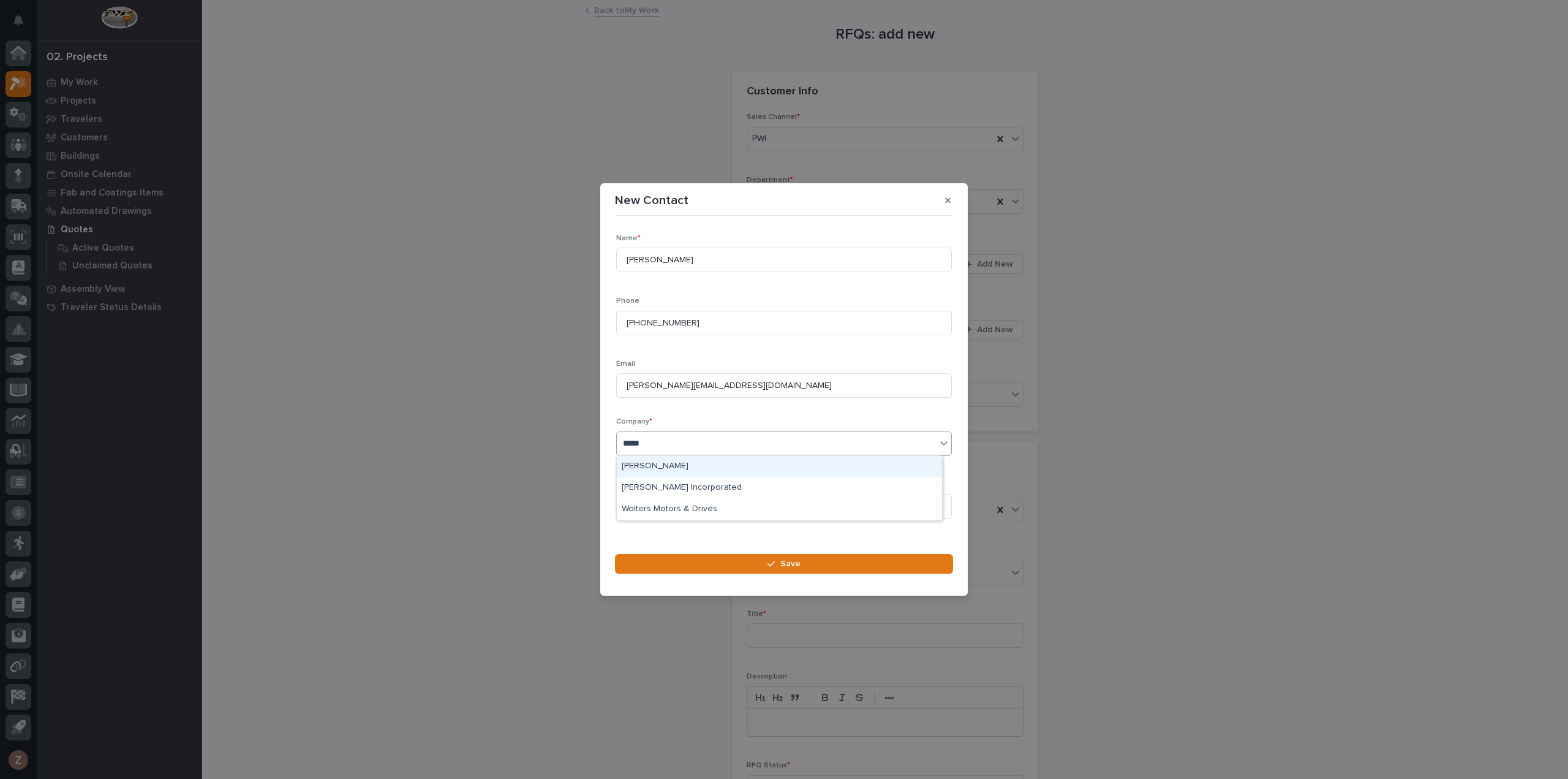
type input "******"
click at [648, 492] on div "[PERSON_NAME] Incorporated" at bounding box center [779, 487] width 325 height 21
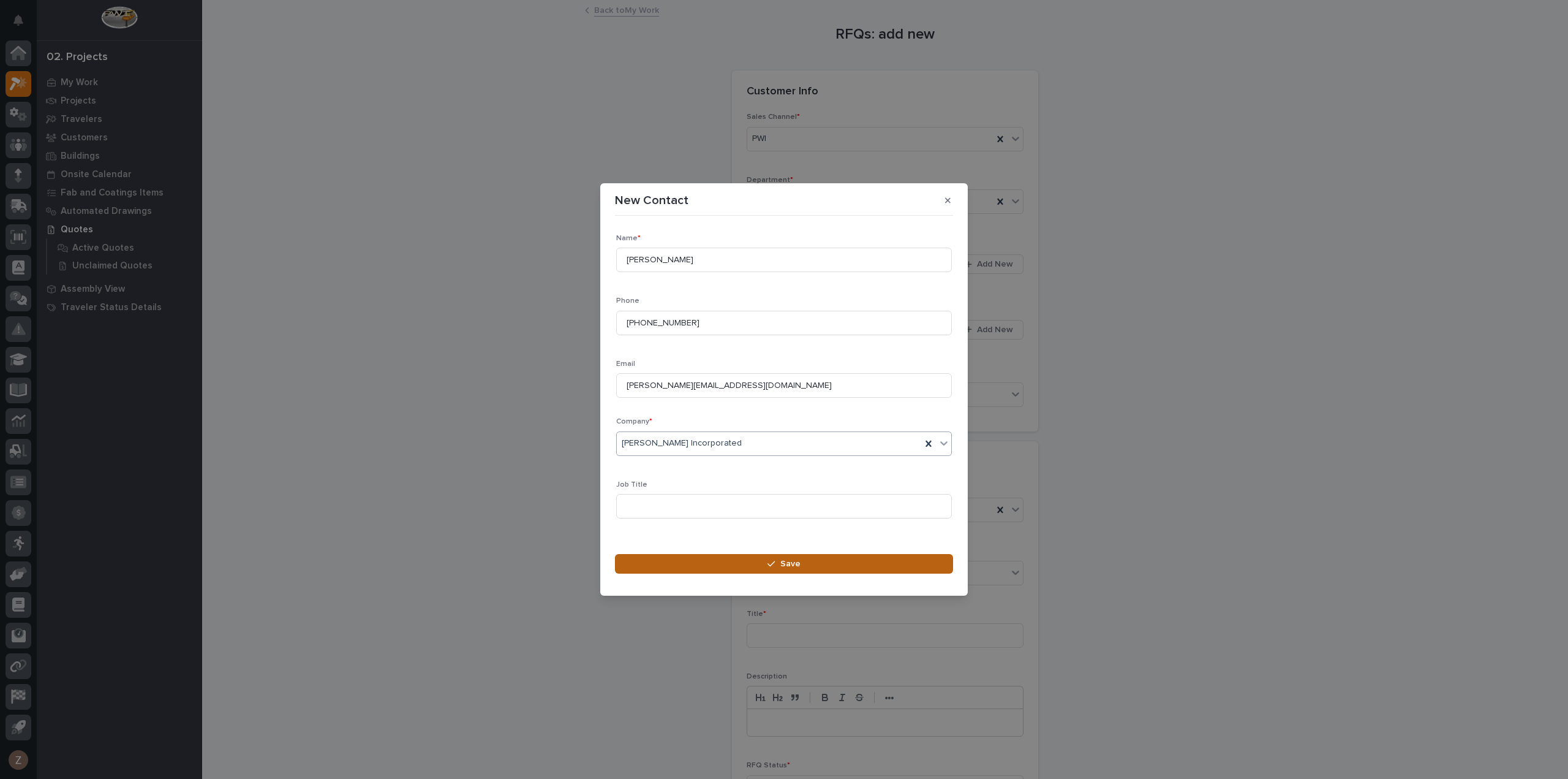
click at [698, 561] on button "Save" at bounding box center [784, 564] width 338 height 19
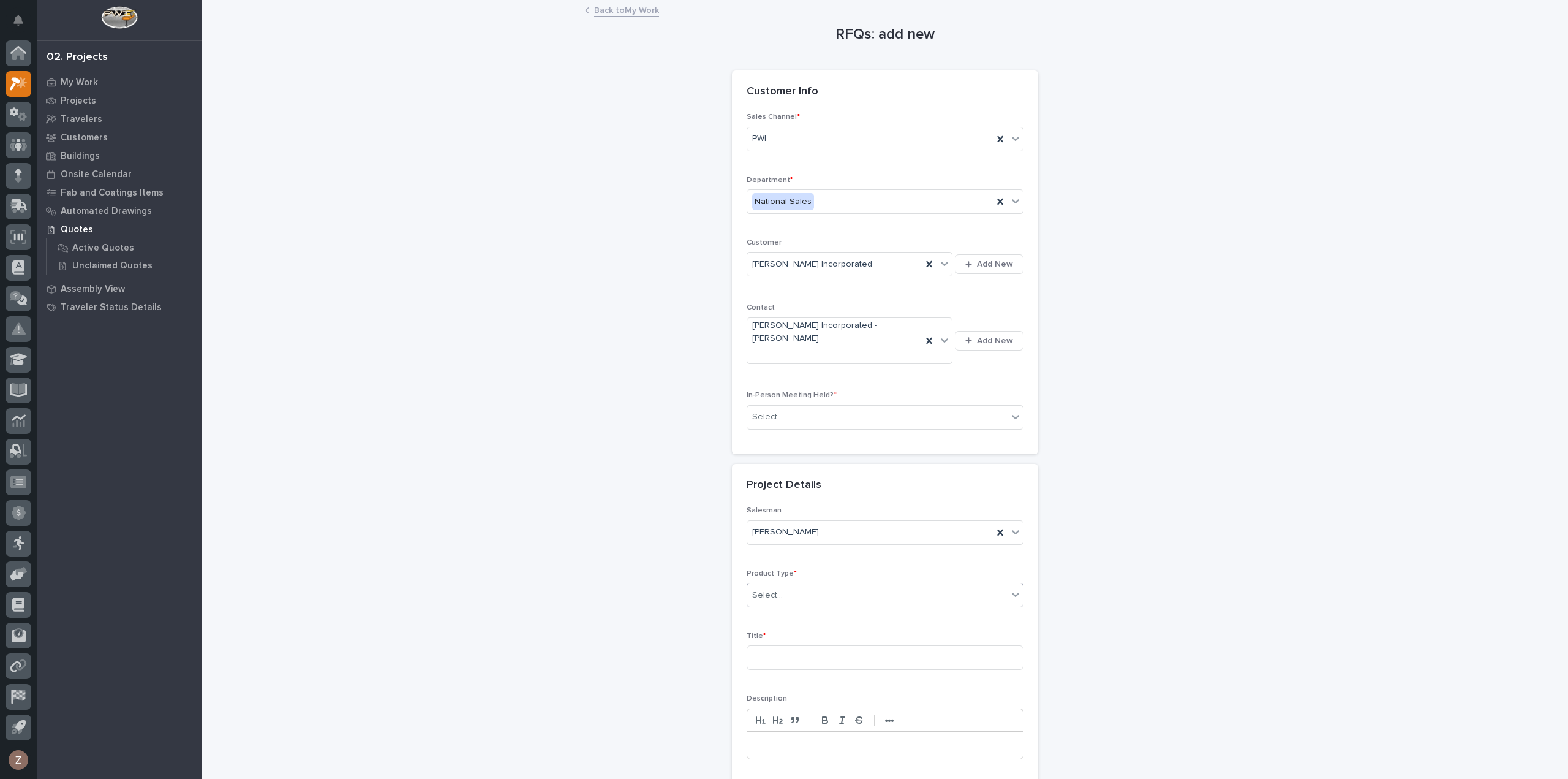
click at [806, 585] on div "Select..." at bounding box center [877, 595] width 261 height 20
click at [819, 605] on div "Cranes" at bounding box center [880, 615] width 276 height 21
click at [820, 645] on input at bounding box center [885, 656] width 277 height 24
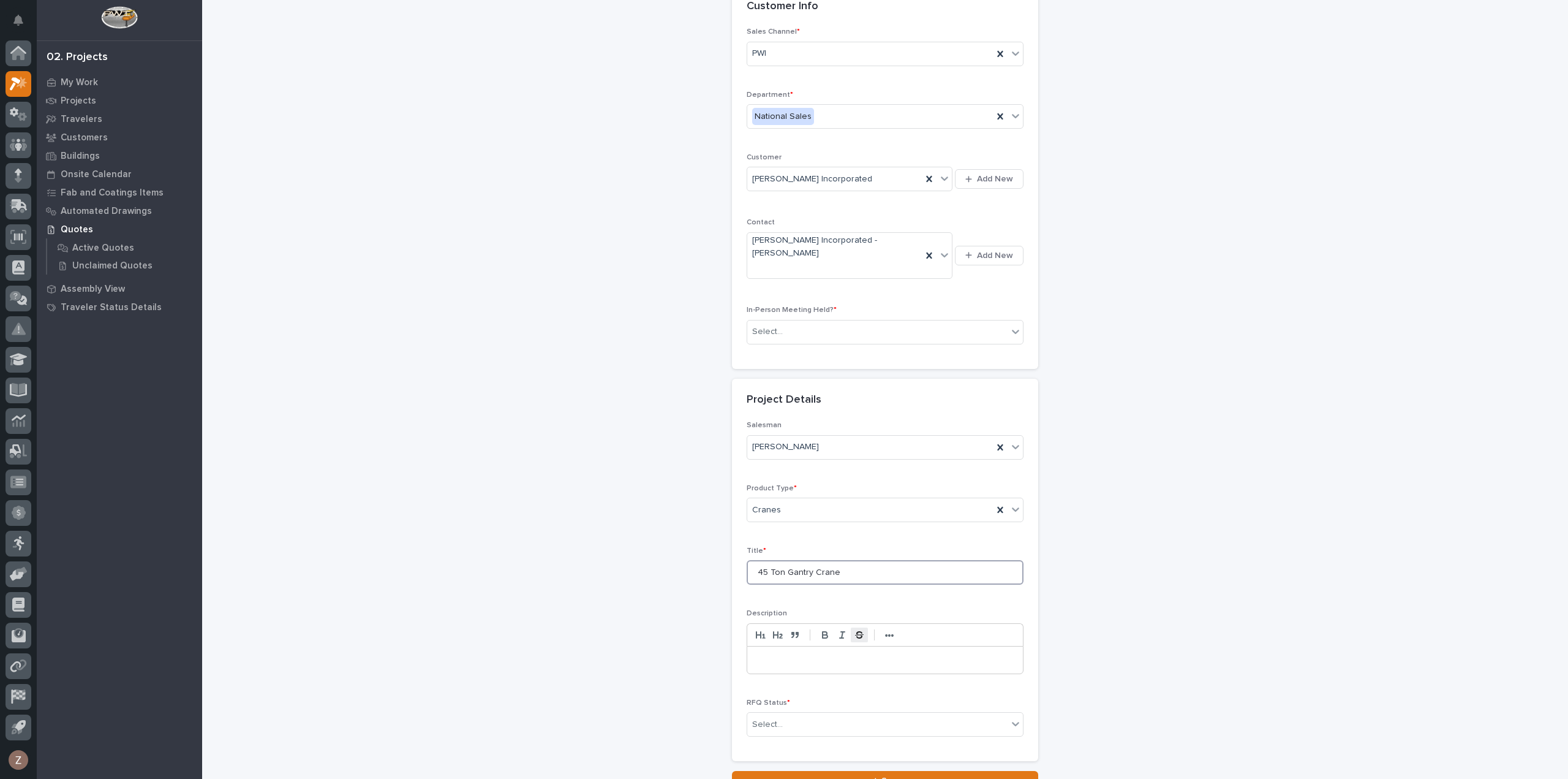
scroll to position [166, 0]
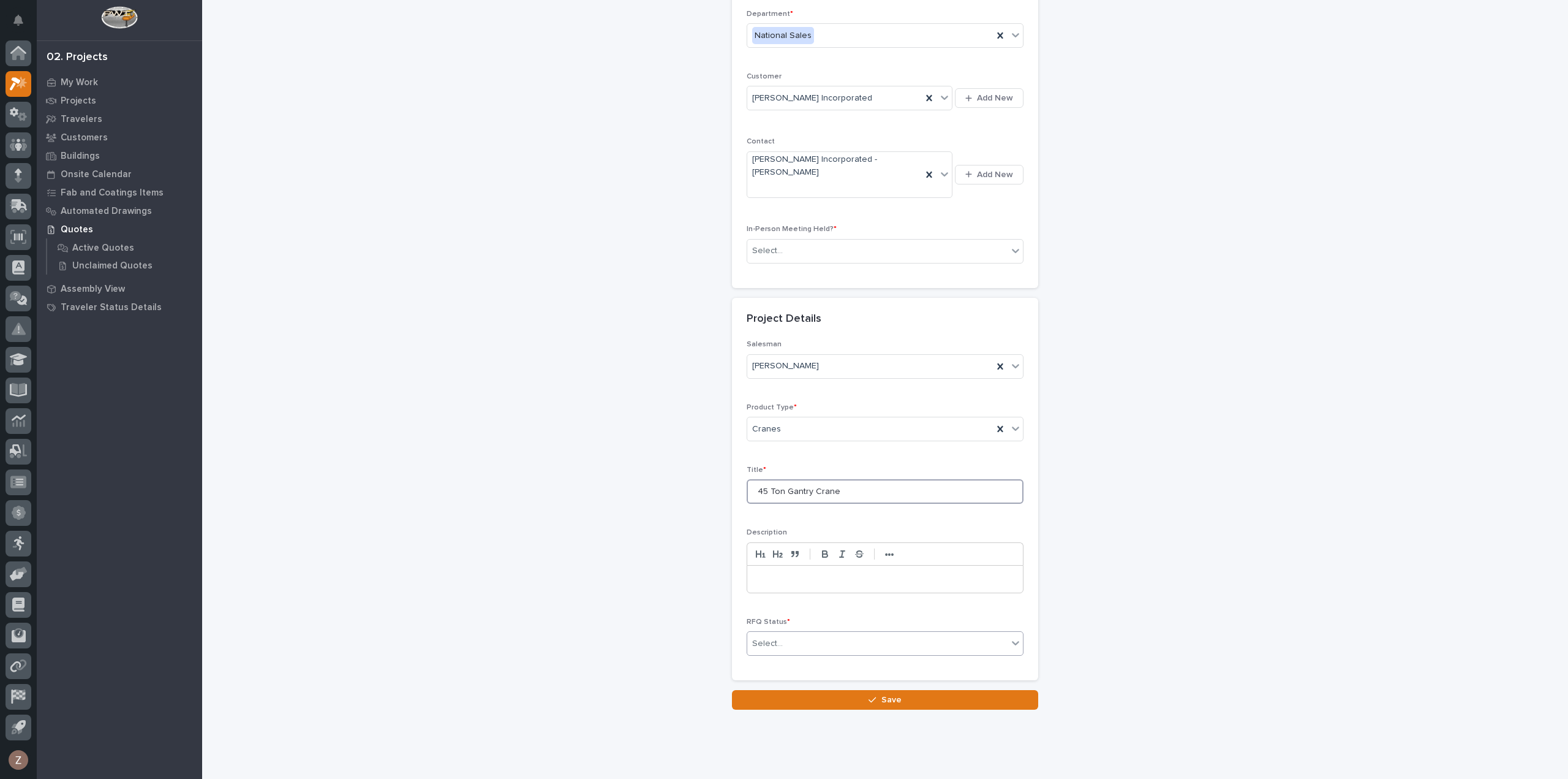
type input "45 Ton Gantry Crane"
click at [784, 633] on div "Select..." at bounding box center [877, 643] width 261 height 20
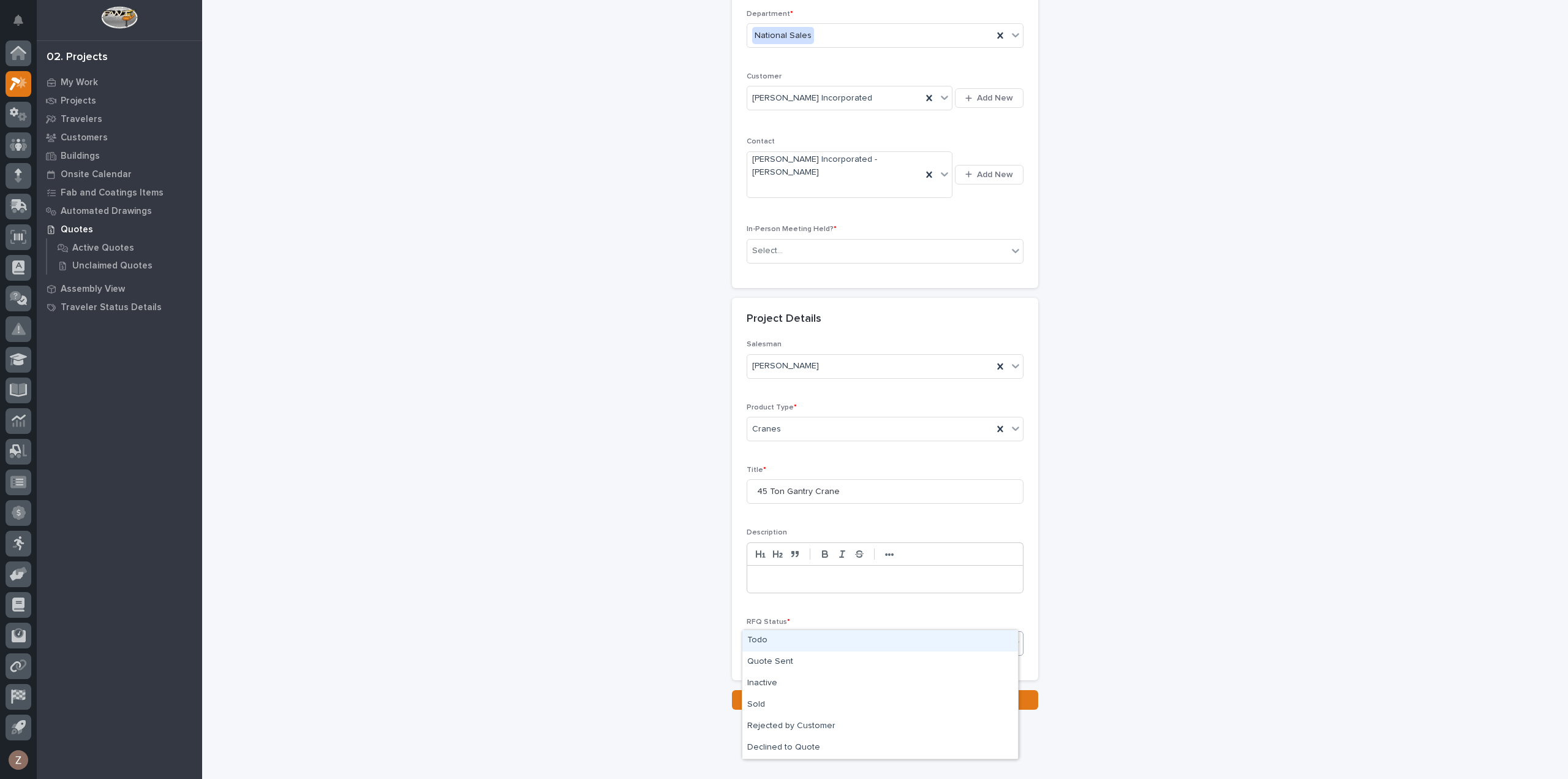
click at [784, 638] on div "Todo" at bounding box center [880, 641] width 276 height 21
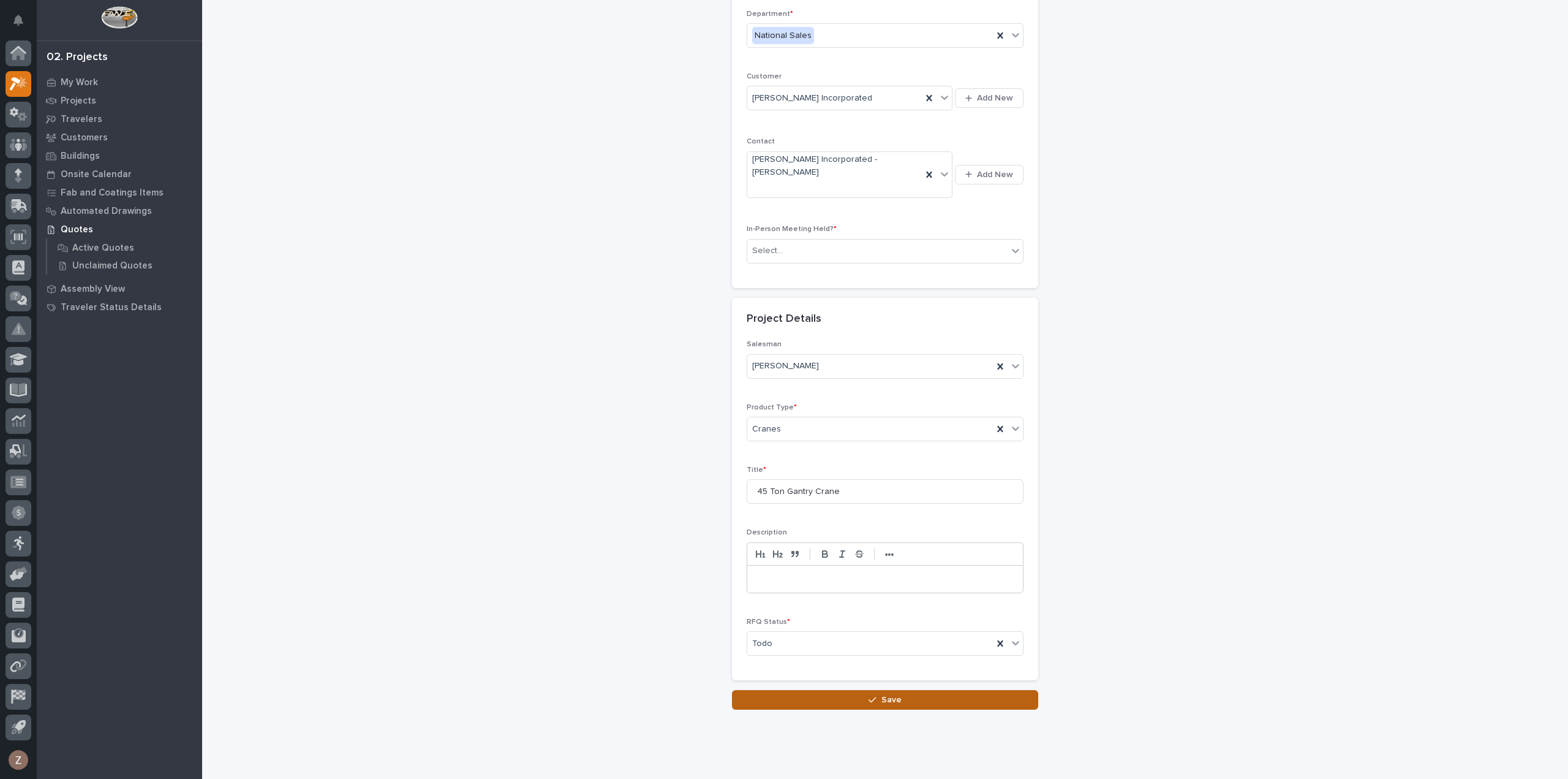
click at [868, 695] on icon "button" at bounding box center [872, 699] width 8 height 9
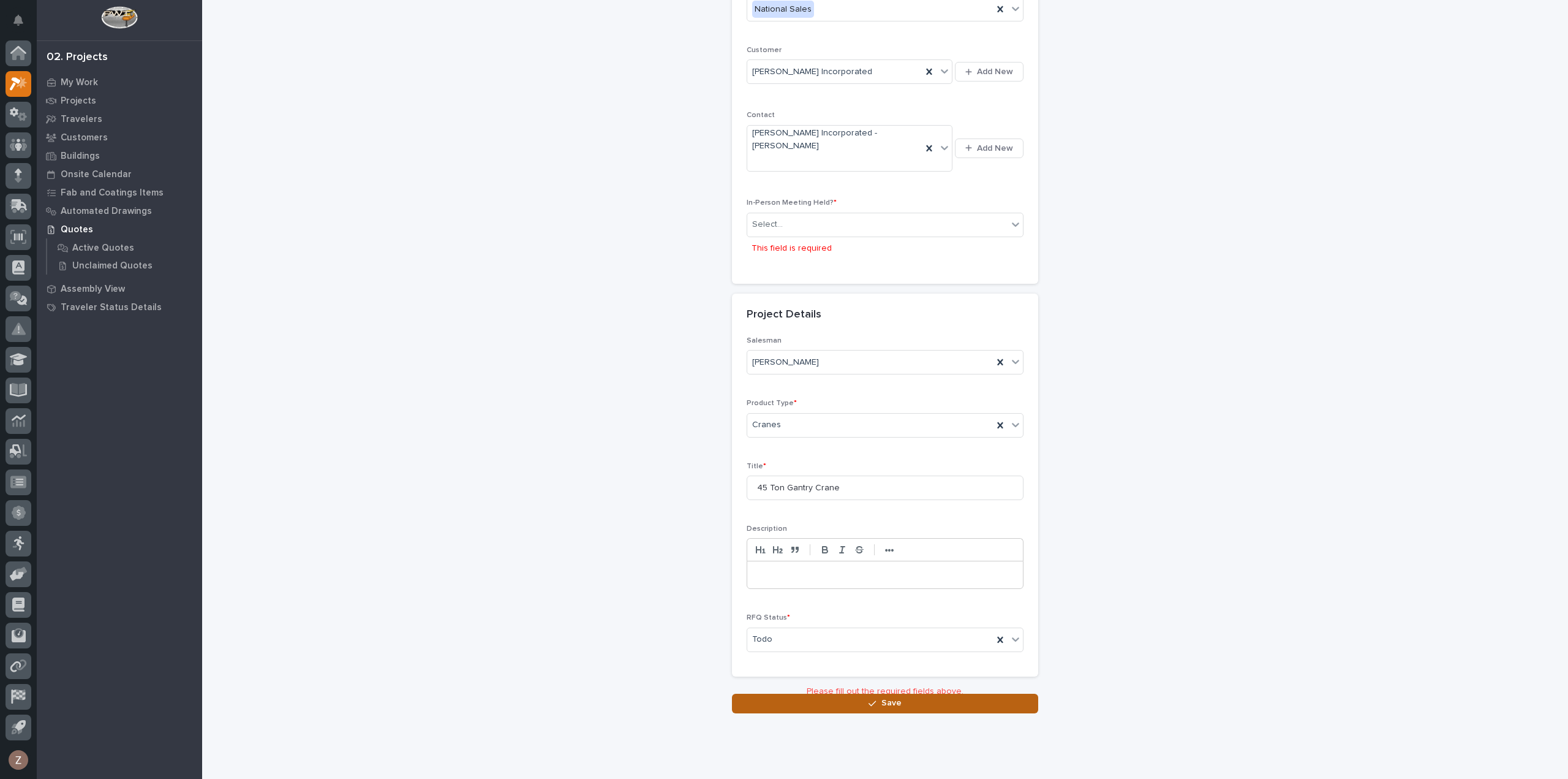
scroll to position [197, 0]
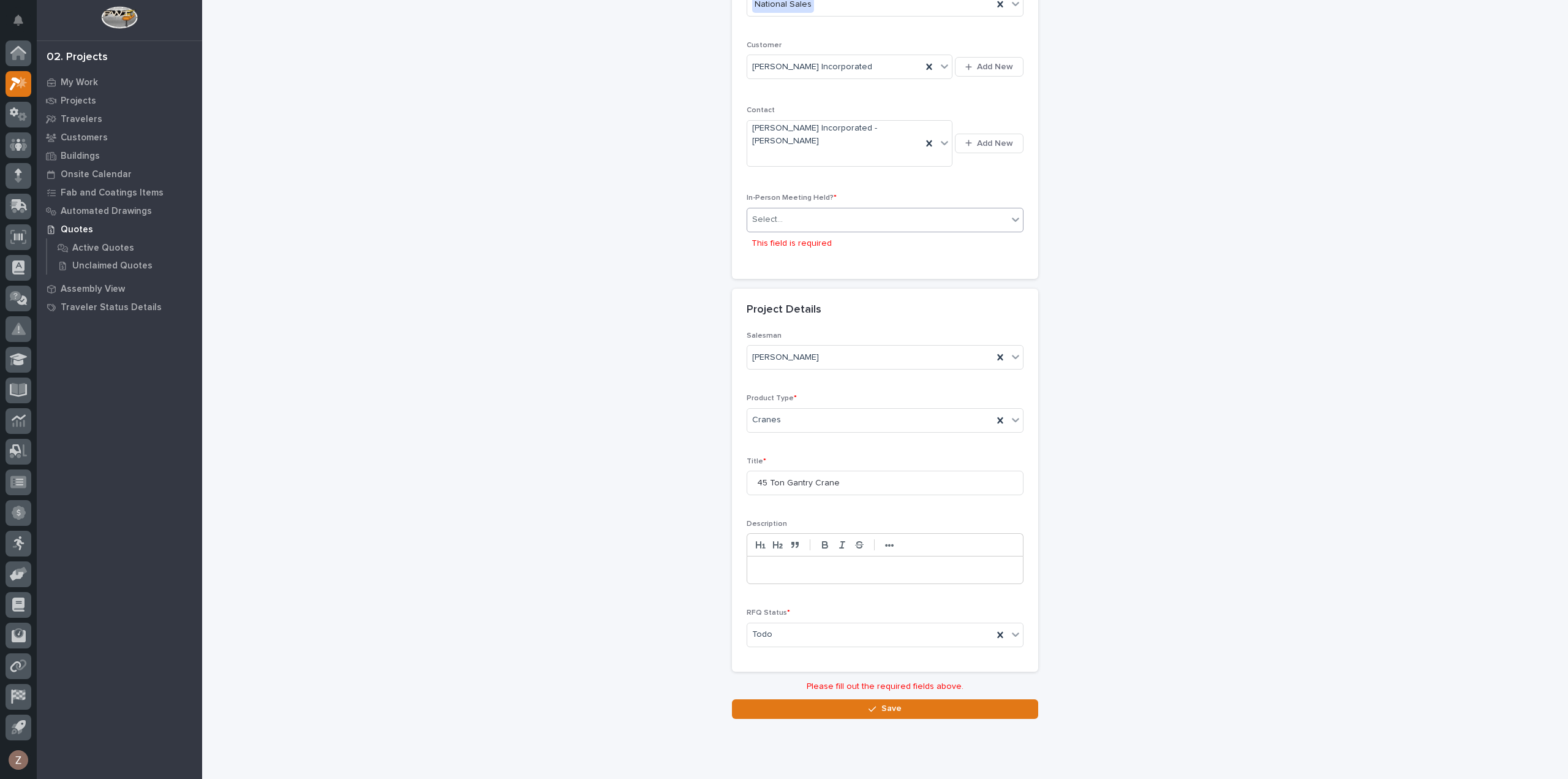
click at [860, 209] on div "Select..." at bounding box center [877, 219] width 261 height 20
click at [836, 239] on div "No" at bounding box center [880, 239] width 276 height 21
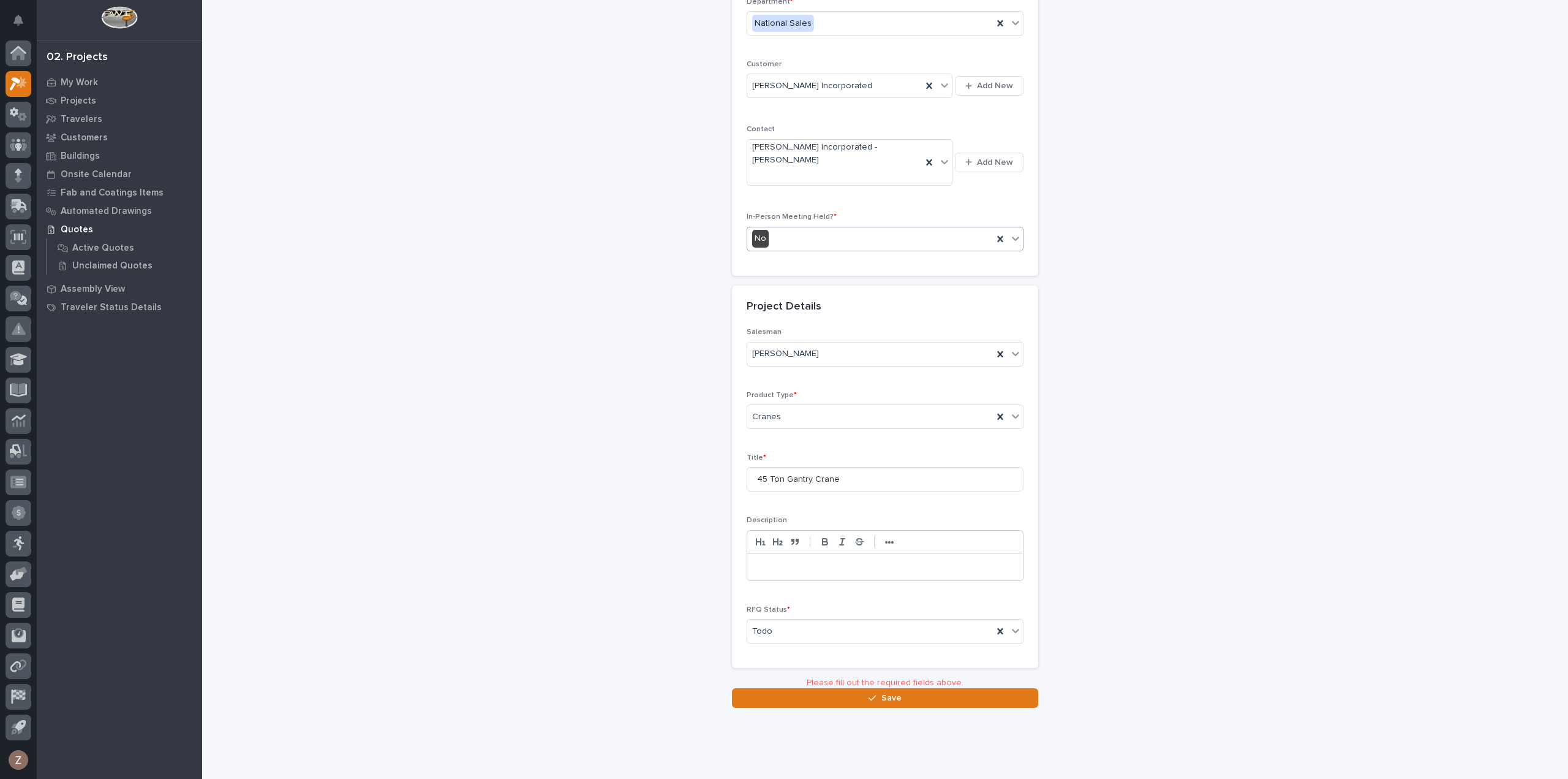
scroll to position [166, 0]
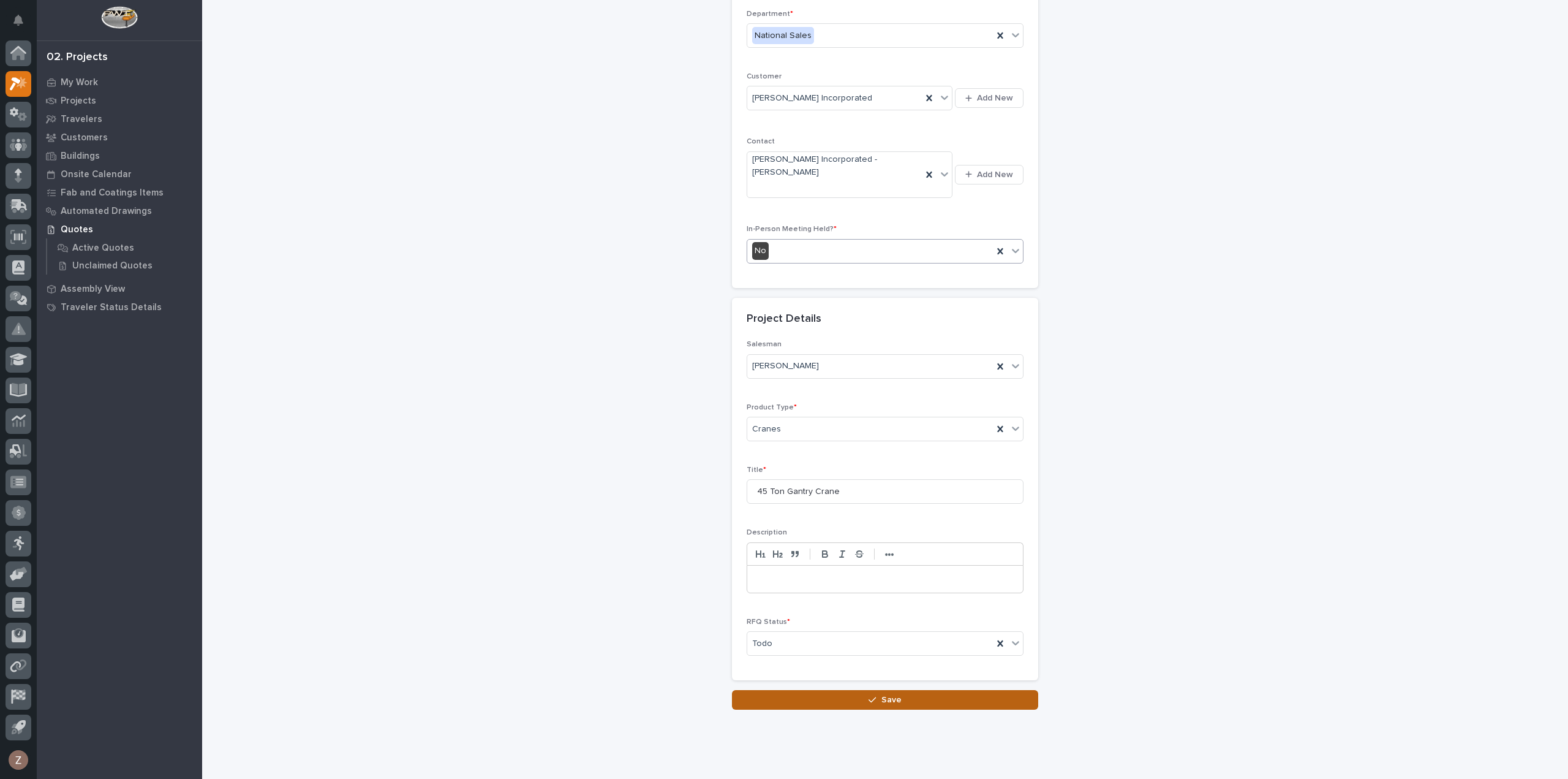
click at [889, 694] on span "Save" at bounding box center [891, 699] width 20 height 11
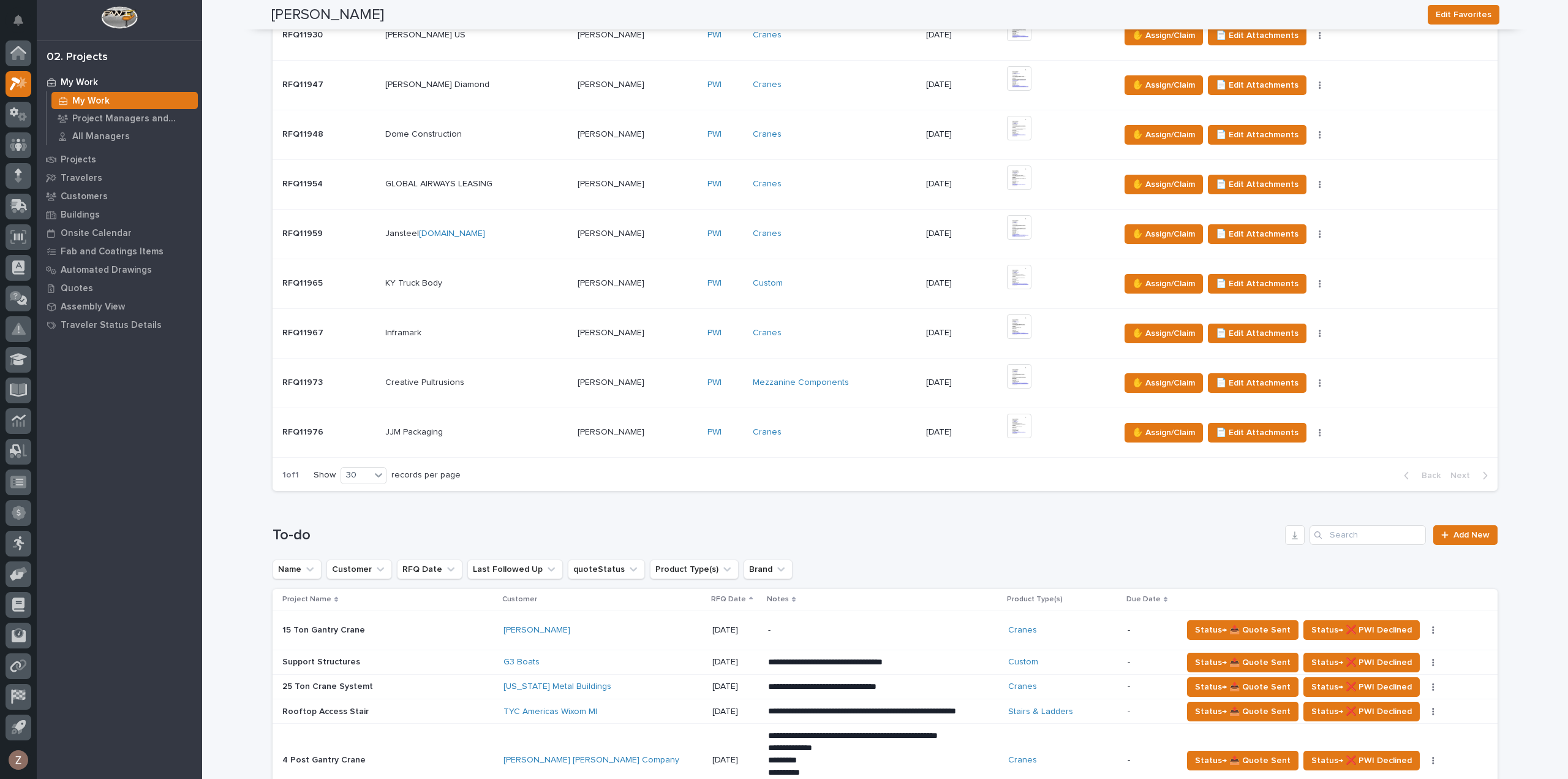
scroll to position [919, 0]
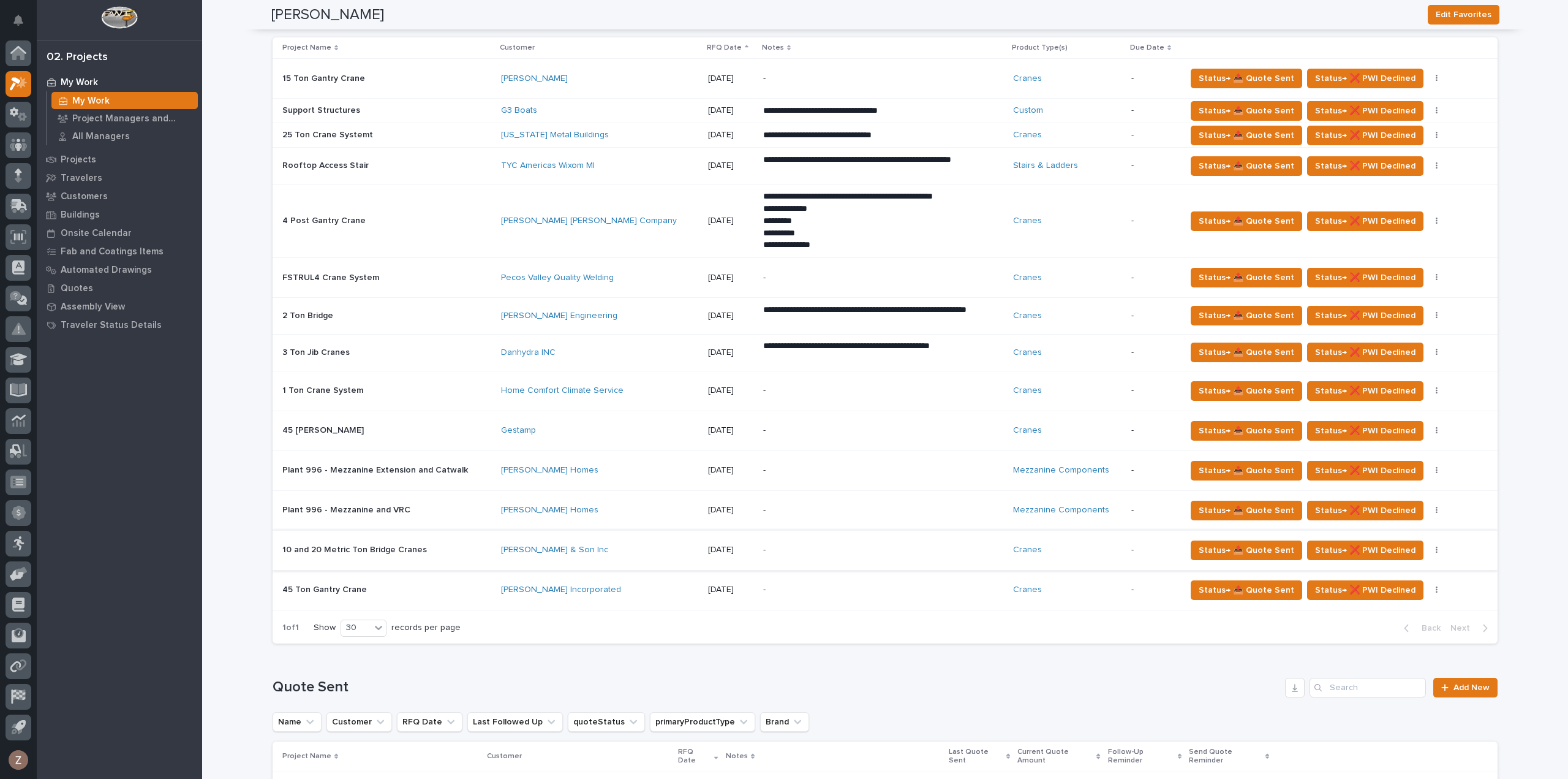
click at [900, 579] on div "-" at bounding box center [870, 590] width 214 height 28
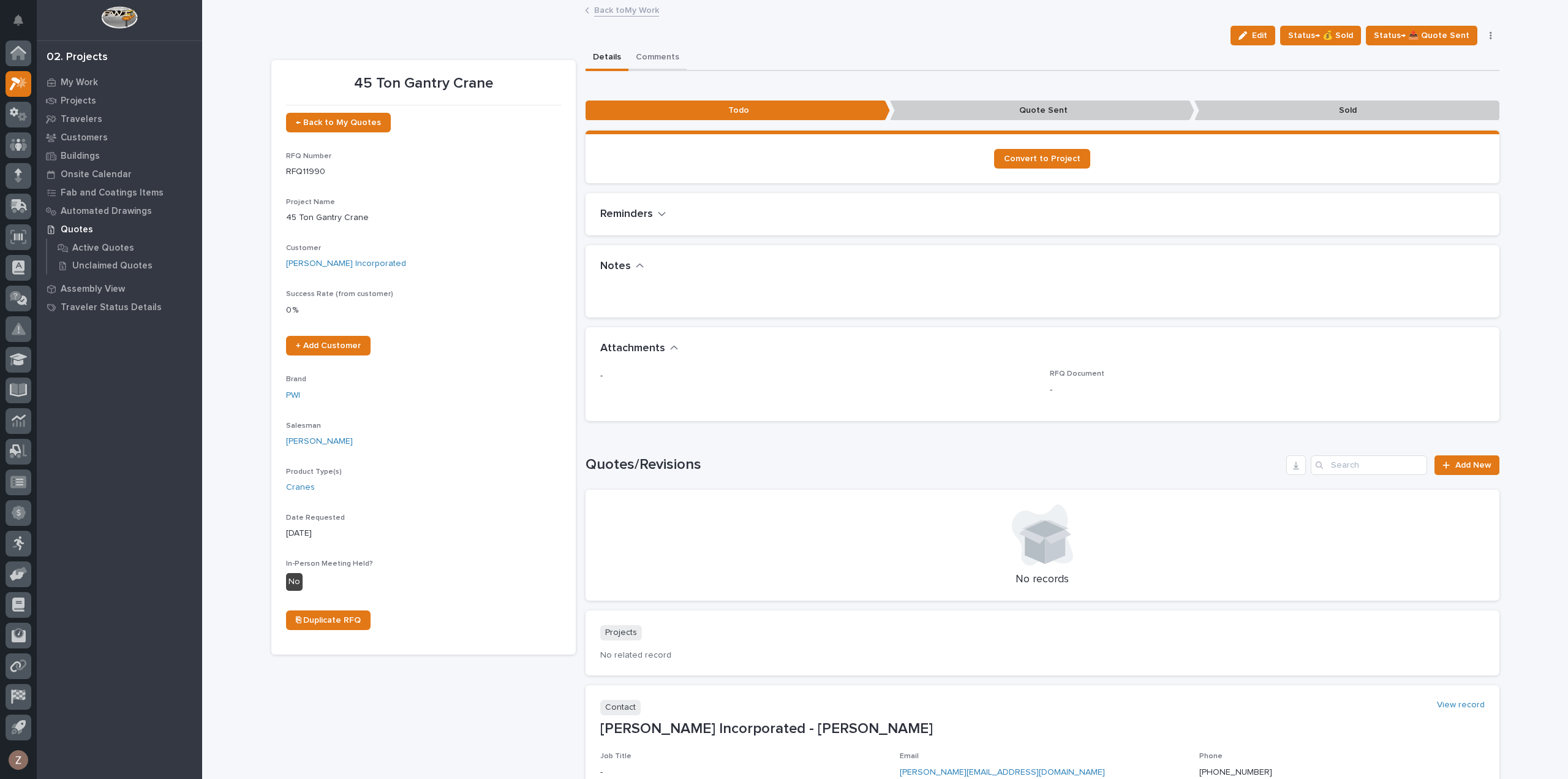
click at [651, 52] on button "Comments" at bounding box center [657, 58] width 58 height 26
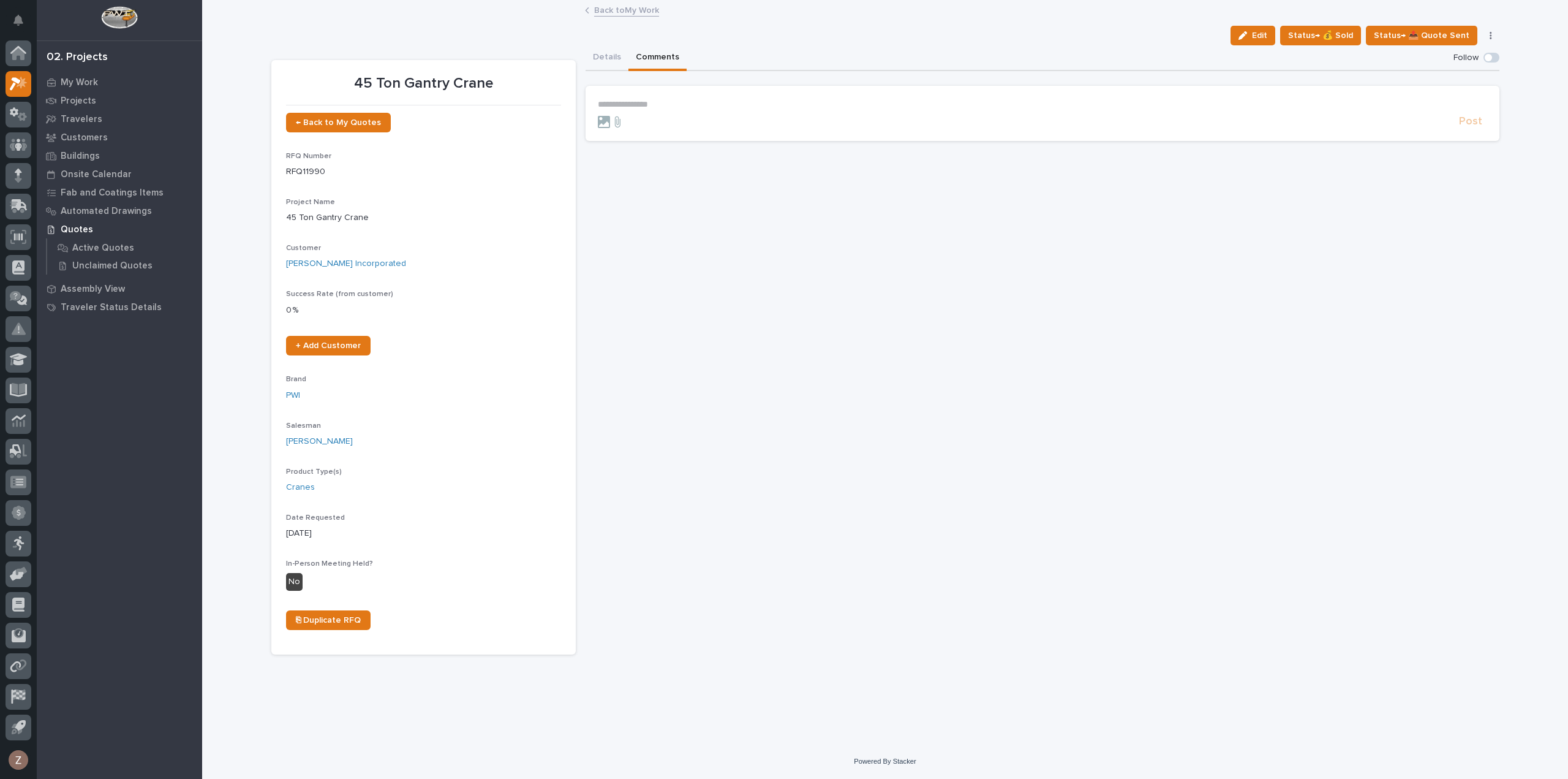
click at [638, 106] on p "**********" at bounding box center [1043, 104] width 890 height 11
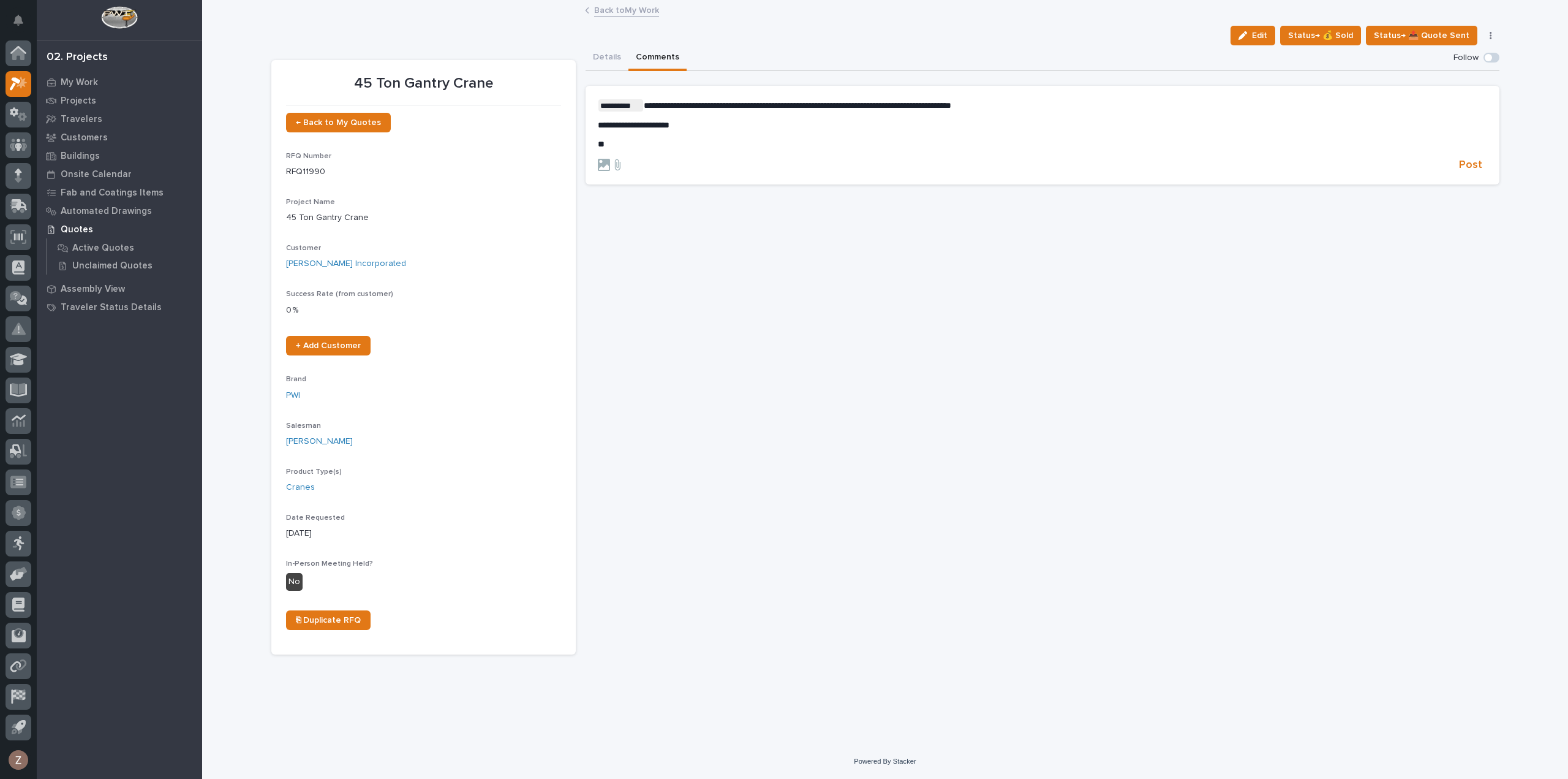
click at [701, 123] on p "**********" at bounding box center [1043, 125] width 890 height 11
click at [804, 127] on span "**********" at bounding box center [701, 125] width 206 height 9
click at [615, 143] on p "*" at bounding box center [1043, 144] width 890 height 11
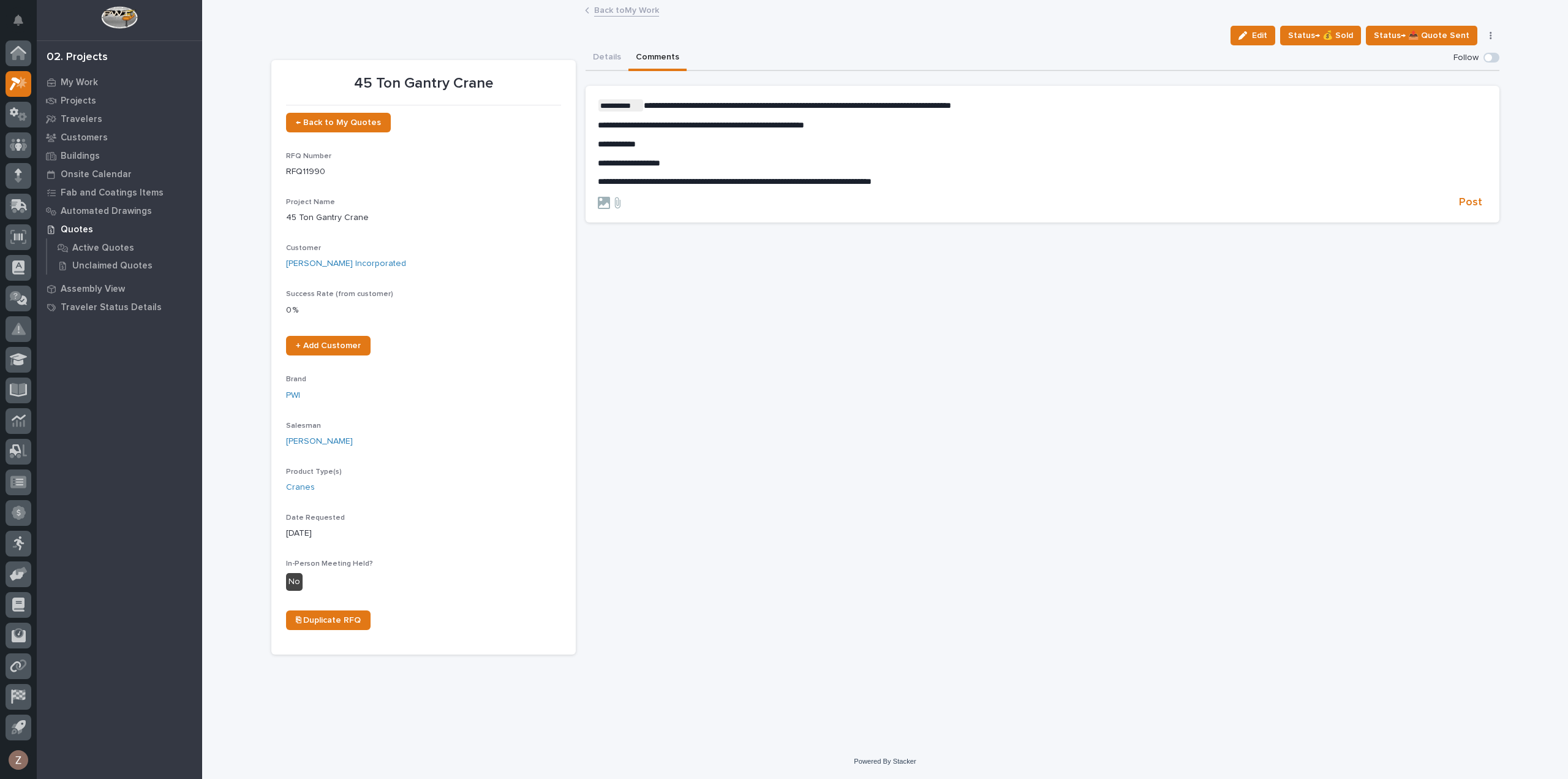
drag, startPoint x: 876, startPoint y: 125, endPoint x: 868, endPoint y: 124, distance: 8.1
click at [873, 125] on p "**********" at bounding box center [1043, 125] width 890 height 11
click at [718, 165] on p "**********" at bounding box center [1043, 163] width 890 height 11
click at [1472, 221] on span "Post" at bounding box center [1471, 221] width 23 height 14
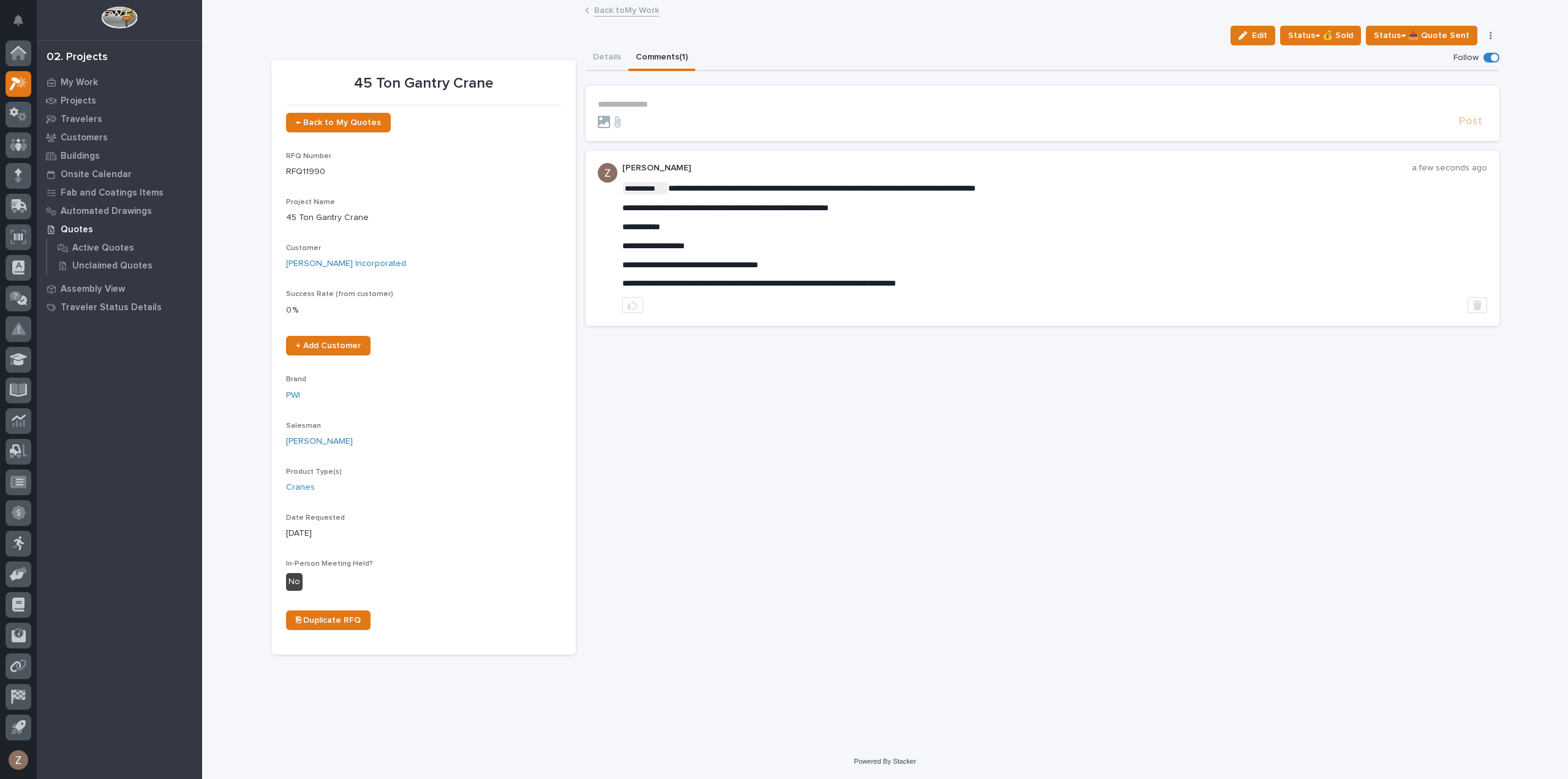
click at [648, 105] on p "**********" at bounding box center [1043, 104] width 890 height 11
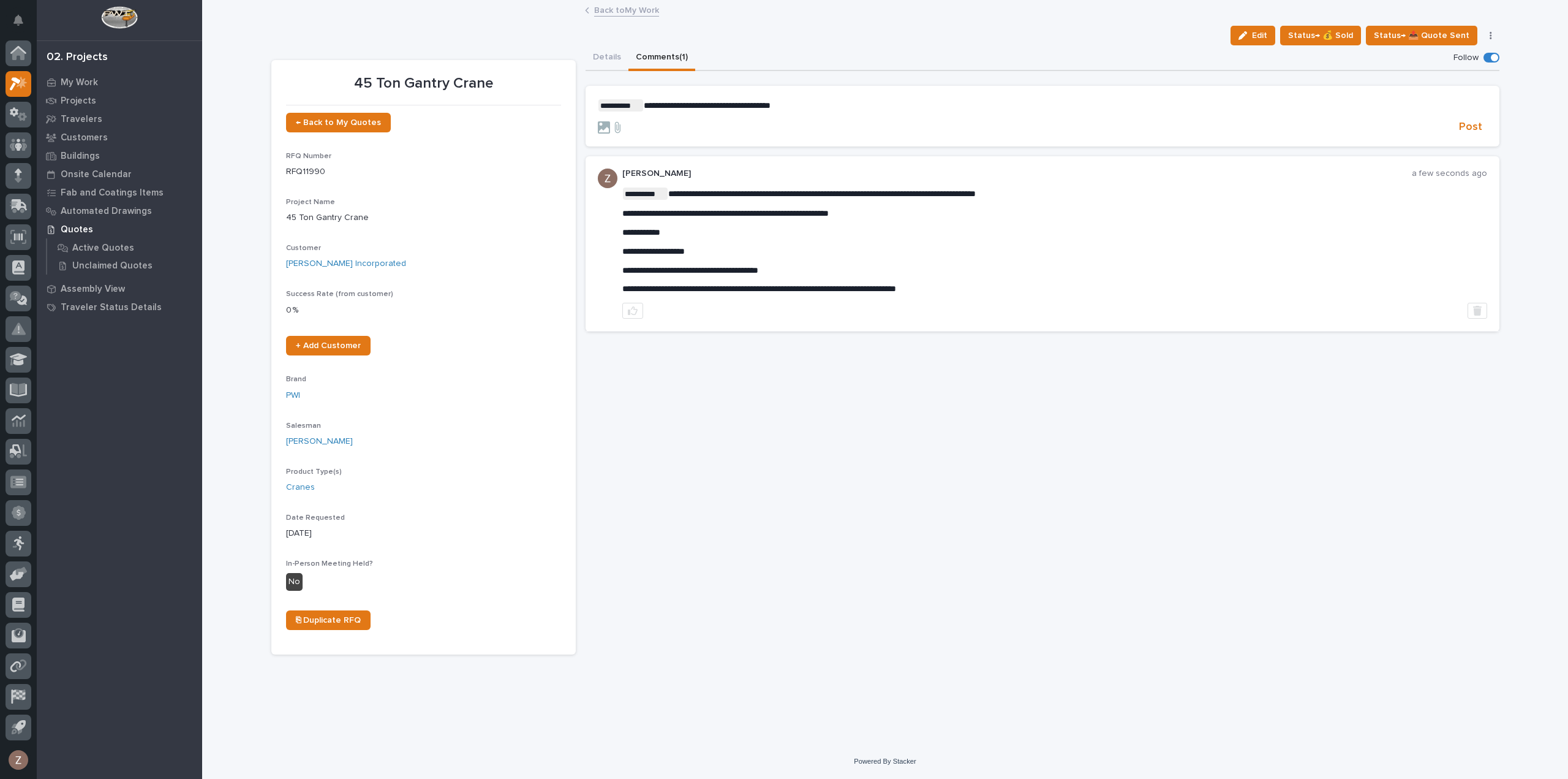
drag, startPoint x: 811, startPoint y: 103, endPoint x: 776, endPoint y: 102, distance: 35.0
click at [810, 103] on p "**********" at bounding box center [1043, 105] width 890 height 13
click at [764, 102] on span "**********" at bounding box center [706, 105] width 126 height 9
click at [805, 101] on p "**********" at bounding box center [1043, 105] width 890 height 13
click at [1476, 128] on span "Post" at bounding box center [1471, 126] width 23 height 14
